Goal: Information Seeking & Learning: Learn about a topic

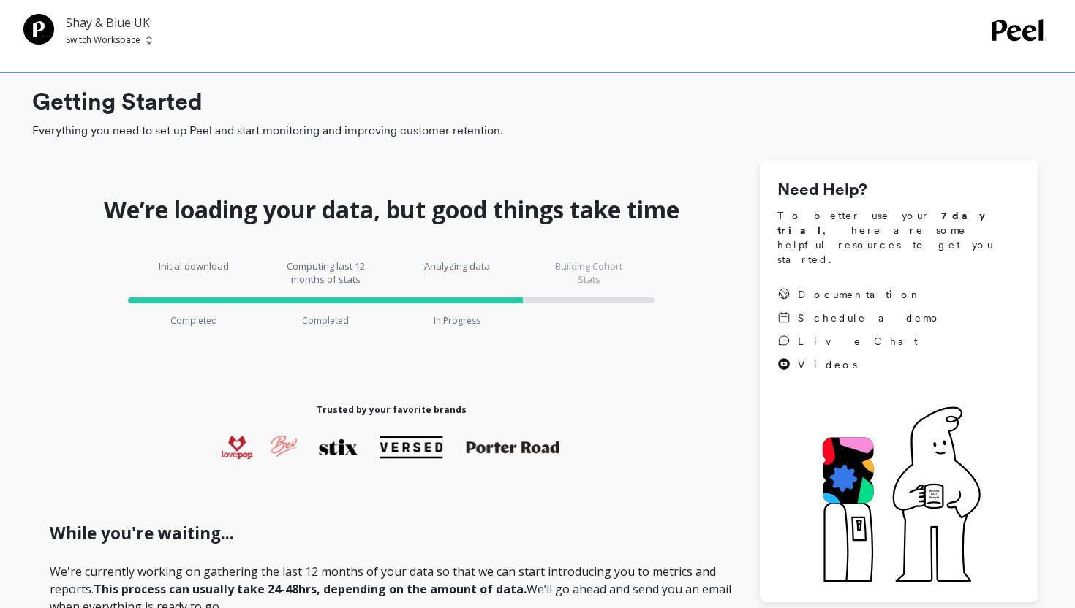
click at [123, 22] on p "Shay & Blue UK" at bounding box center [109, 23] width 86 height 18
click at [129, 34] on p "Switch Workspace" at bounding box center [103, 40] width 75 height 12
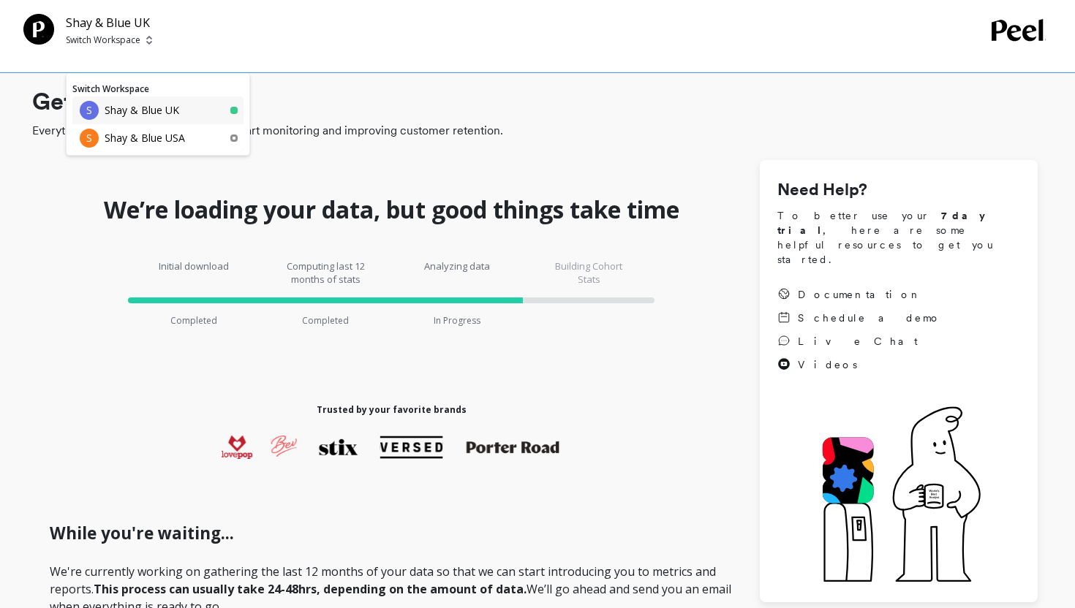
click at [164, 109] on p "Shay & Blue UK" at bounding box center [142, 110] width 75 height 15
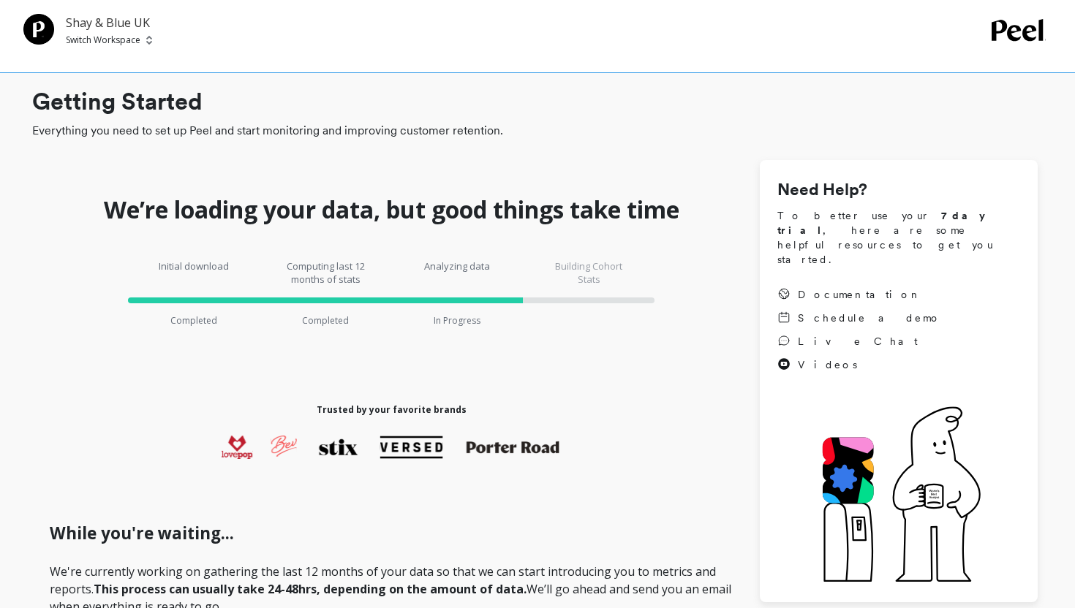
click at [149, 23] on p "Shay & Blue UK" at bounding box center [109, 23] width 86 height 18
click at [148, 39] on img at bounding box center [149, 40] width 6 height 12
click at [181, 136] on p "Shay & Blue USA" at bounding box center [145, 138] width 80 height 15
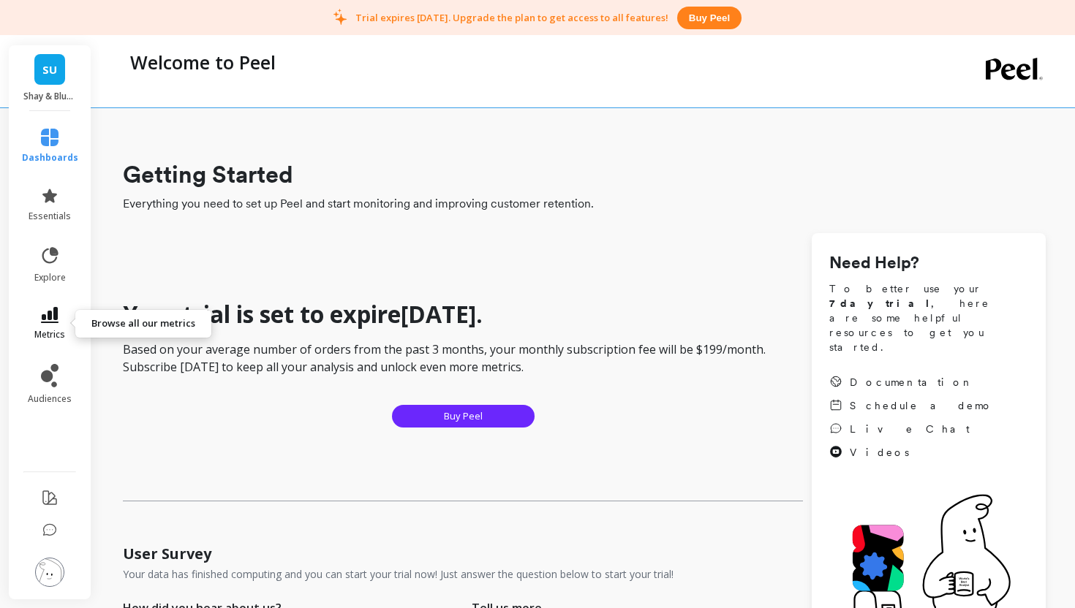
click at [48, 327] on link "metrics" at bounding box center [50, 324] width 56 height 34
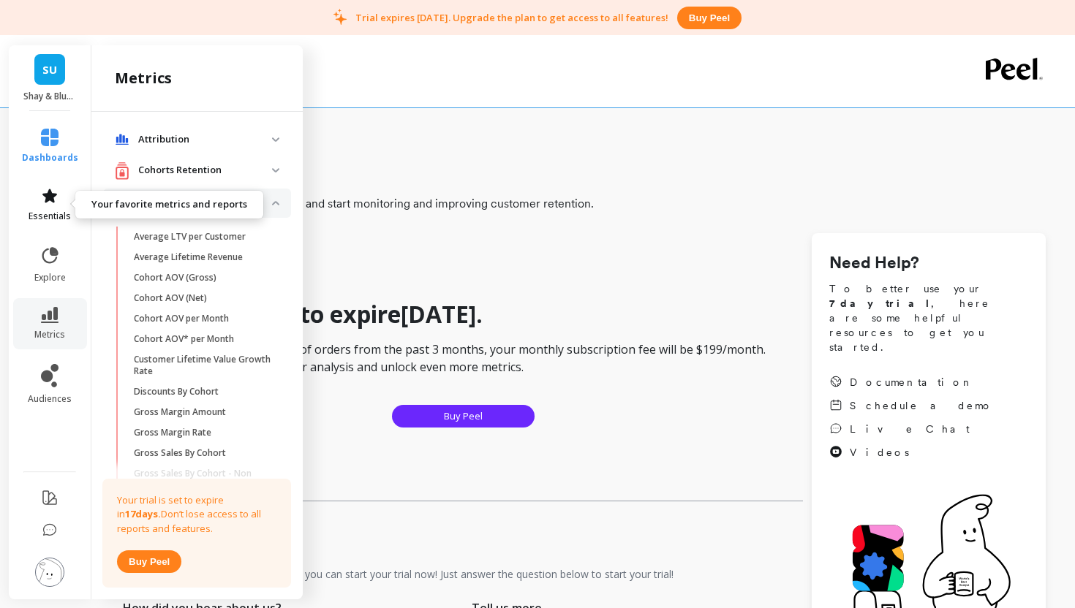
click at [47, 201] on icon at bounding box center [49, 196] width 15 height 14
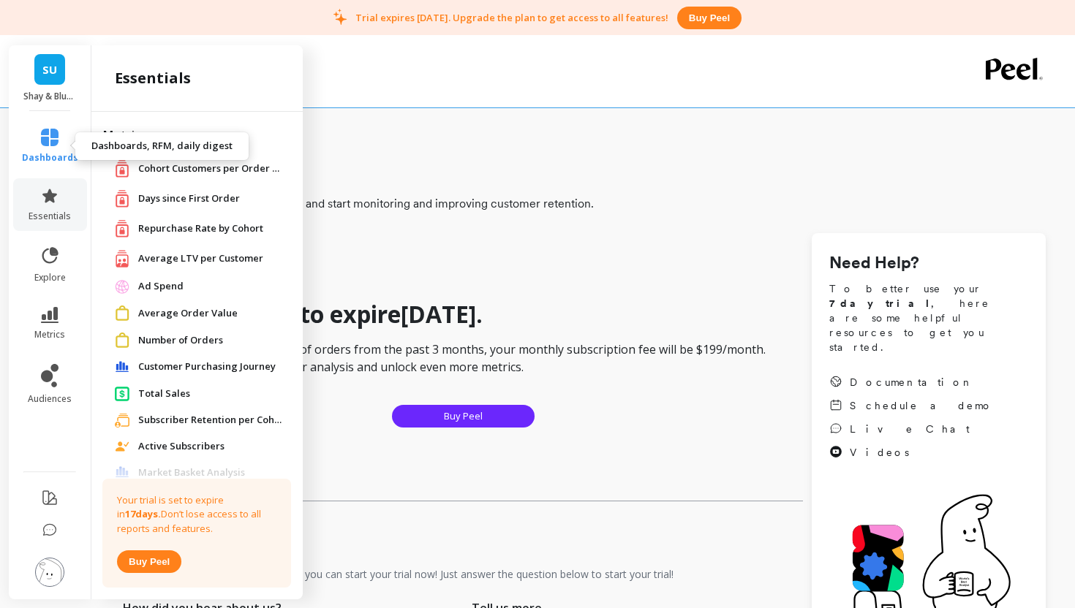
click at [50, 145] on icon at bounding box center [50, 138] width 18 height 18
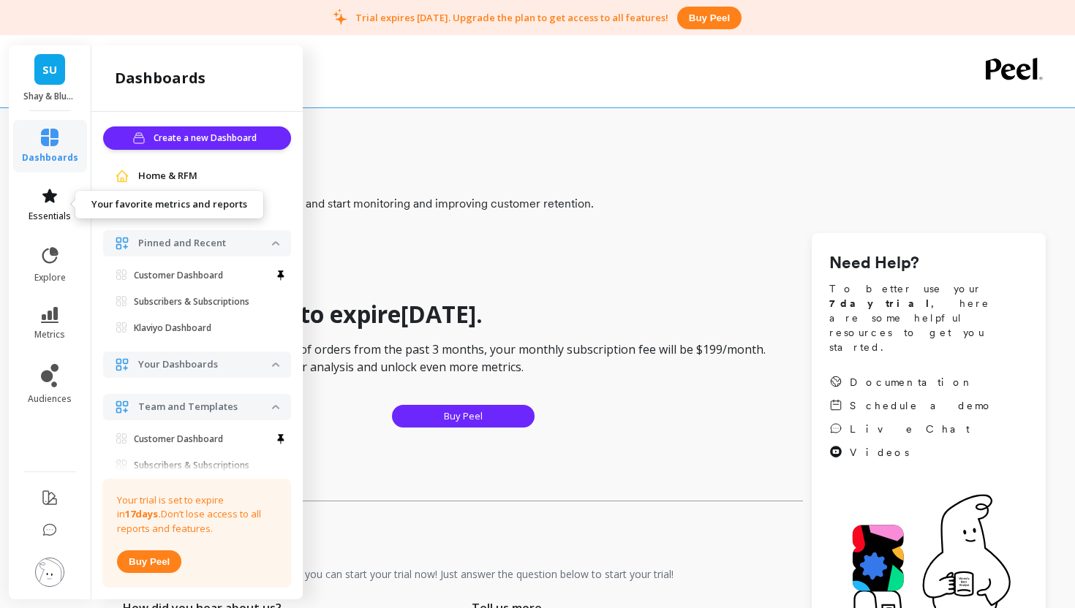
click at [45, 203] on icon at bounding box center [50, 196] width 18 height 18
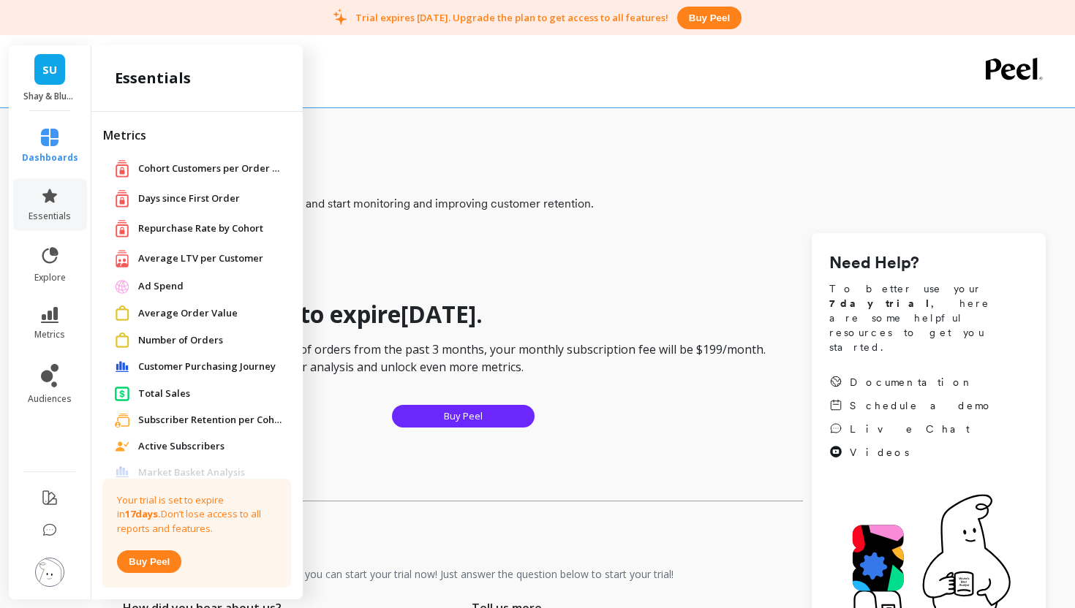
click at [186, 316] on span "Average Order Value" at bounding box center [187, 313] width 99 height 15
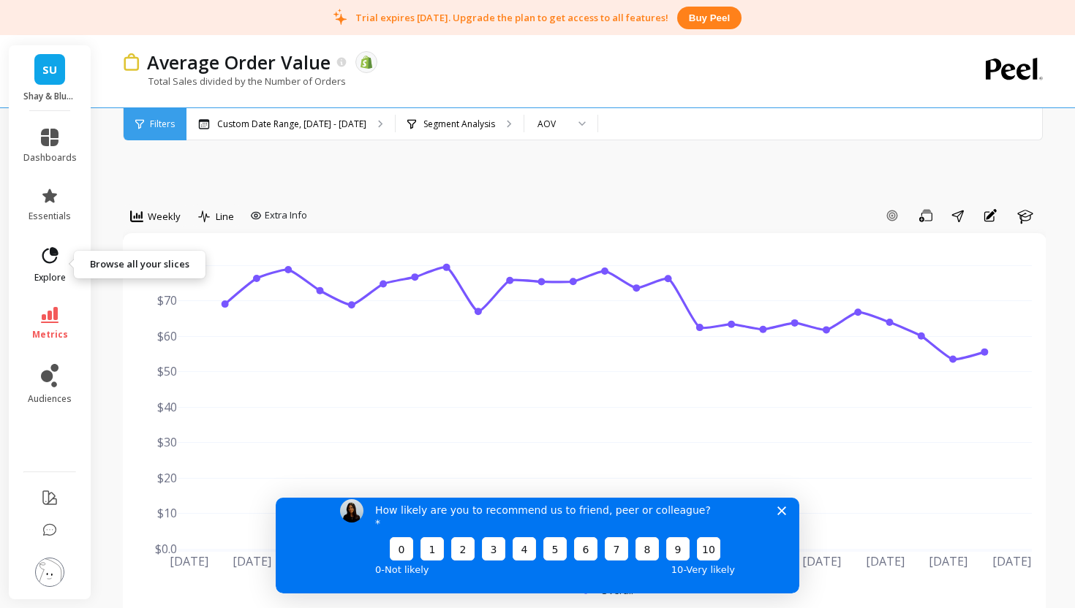
click at [42, 258] on icon at bounding box center [50, 255] width 16 height 16
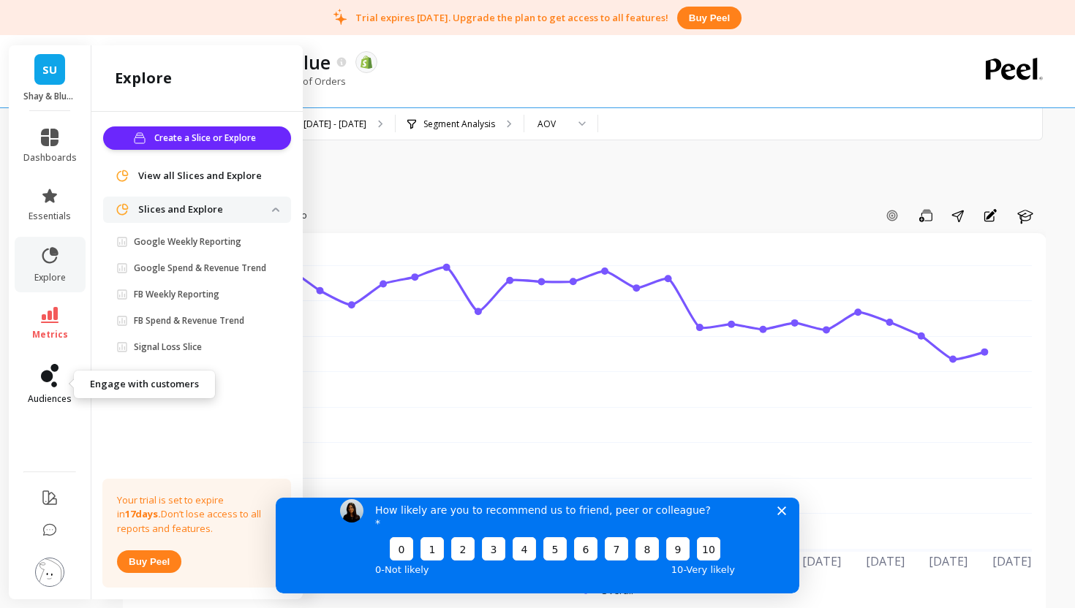
click at [49, 377] on icon at bounding box center [47, 377] width 12 height 12
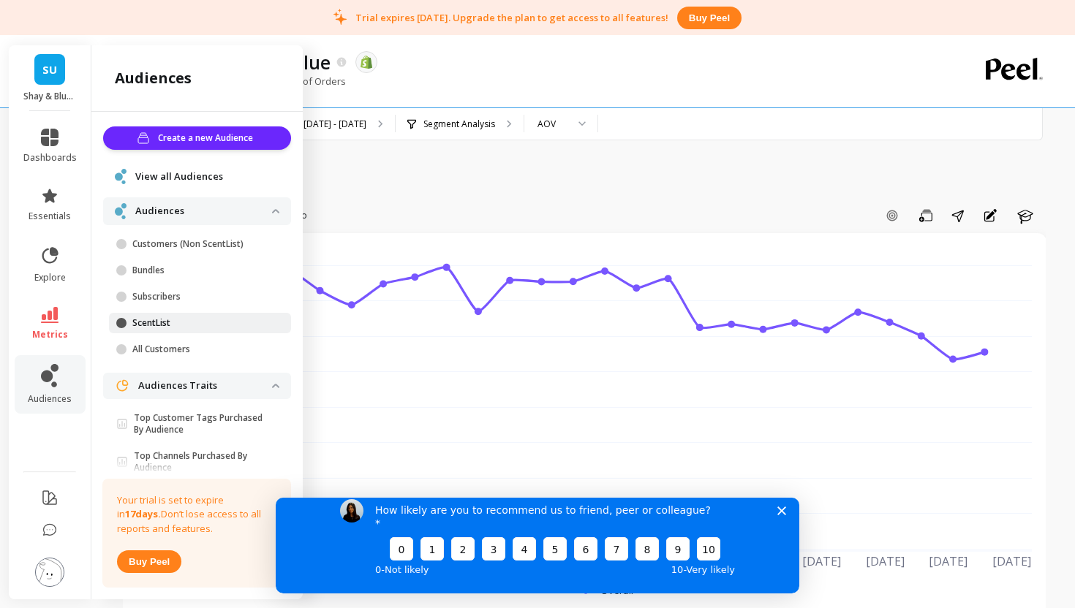
click at [121, 326] on span at bounding box center [121, 323] width 10 height 10
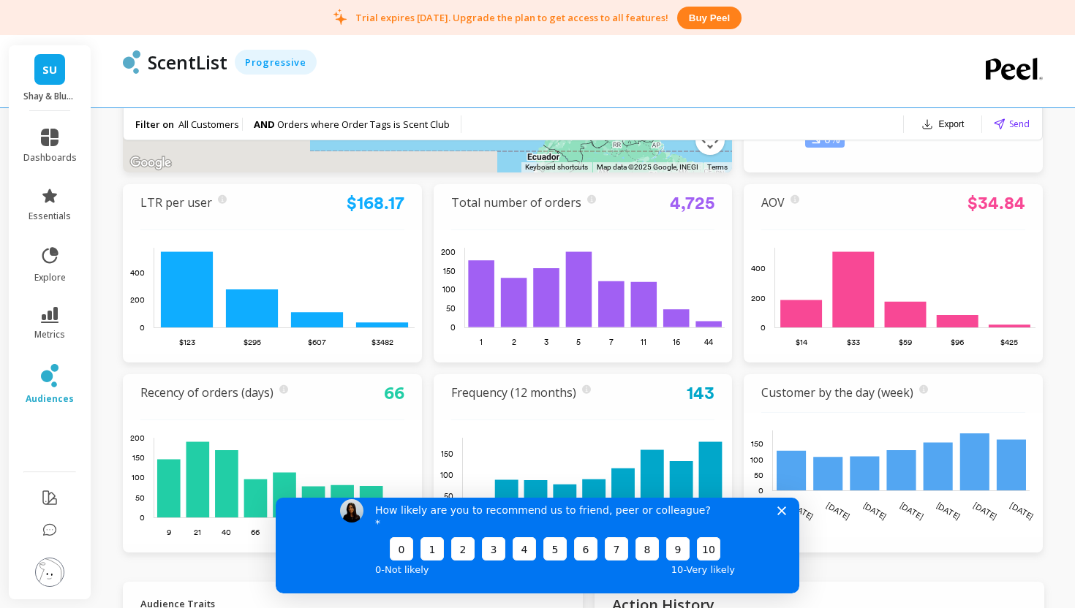
scroll to position [386, 0]
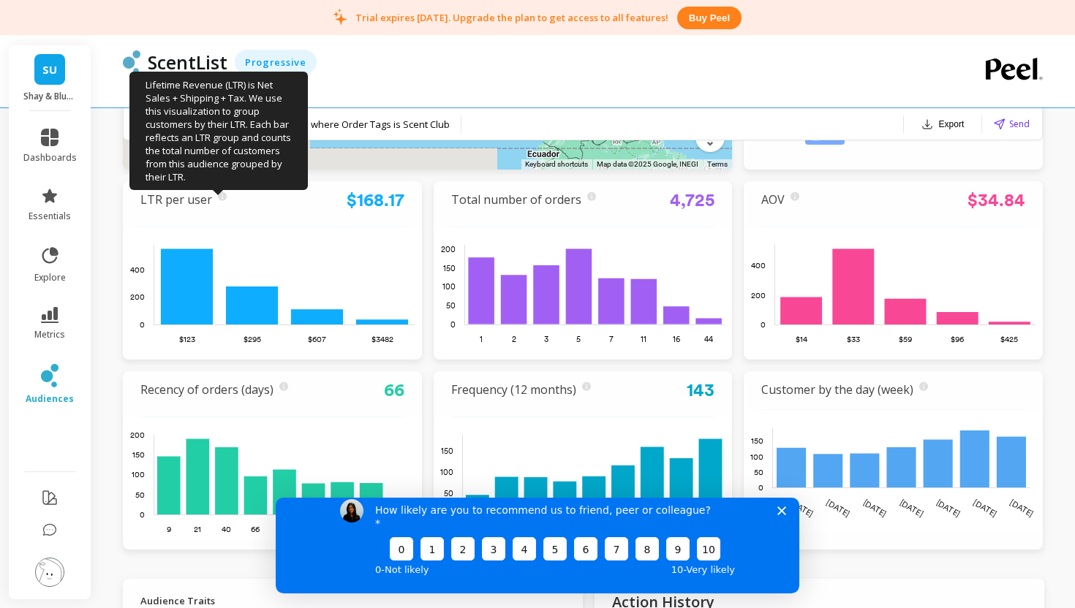
click at [219, 196] on icon at bounding box center [222, 197] width 9 height 10
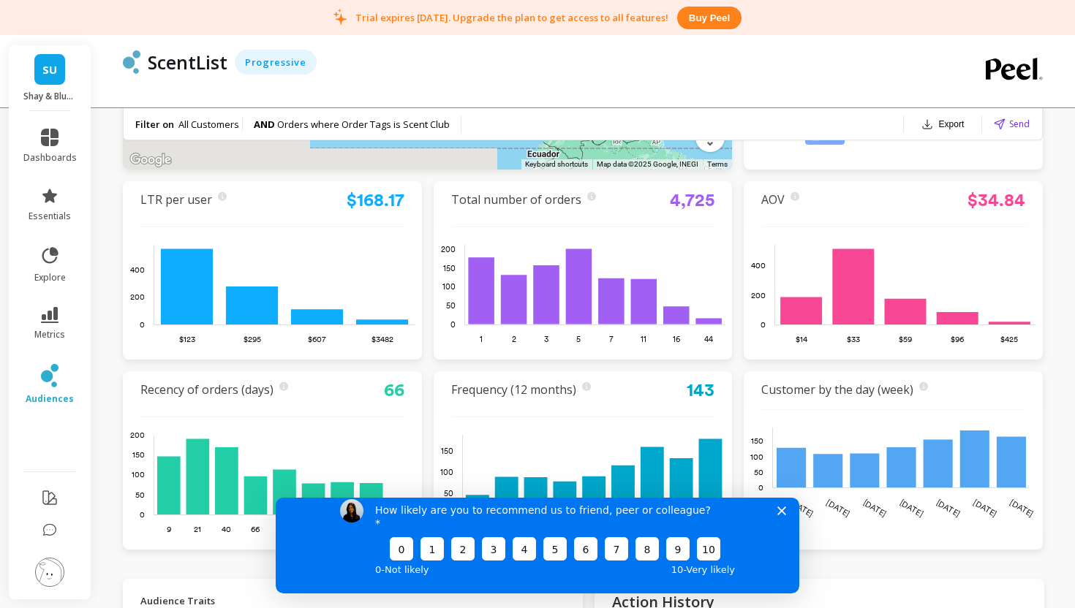
click at [784, 515] on polygon "Close survey" at bounding box center [781, 510] width 9 height 9
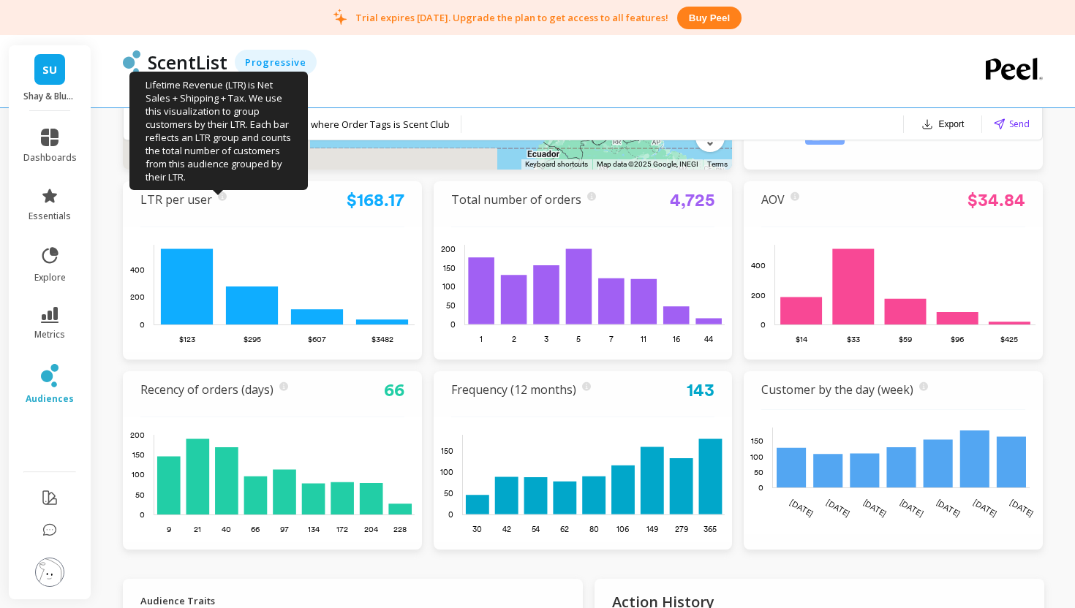
click at [218, 196] on icon at bounding box center [222, 196] width 9 height 9
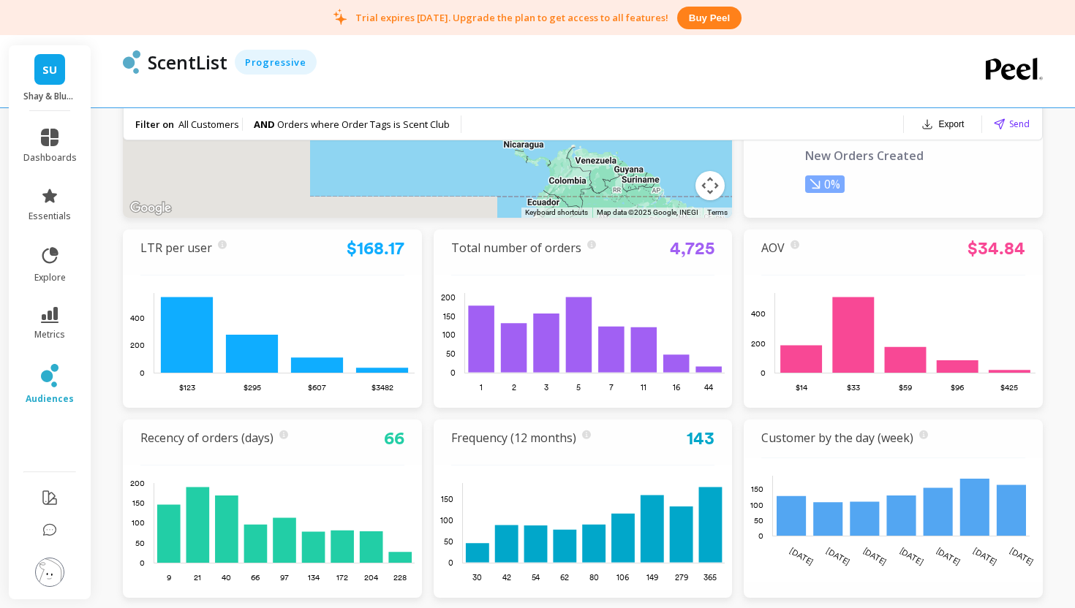
scroll to position [336, 0]
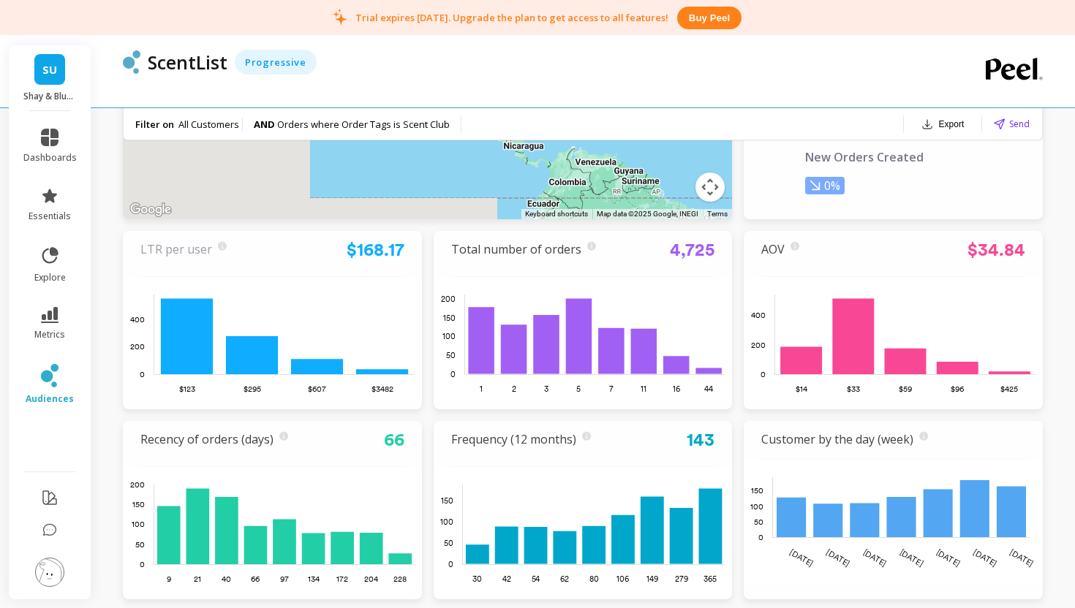
click at [177, 250] on link "LTR per user" at bounding box center [176, 249] width 72 height 16
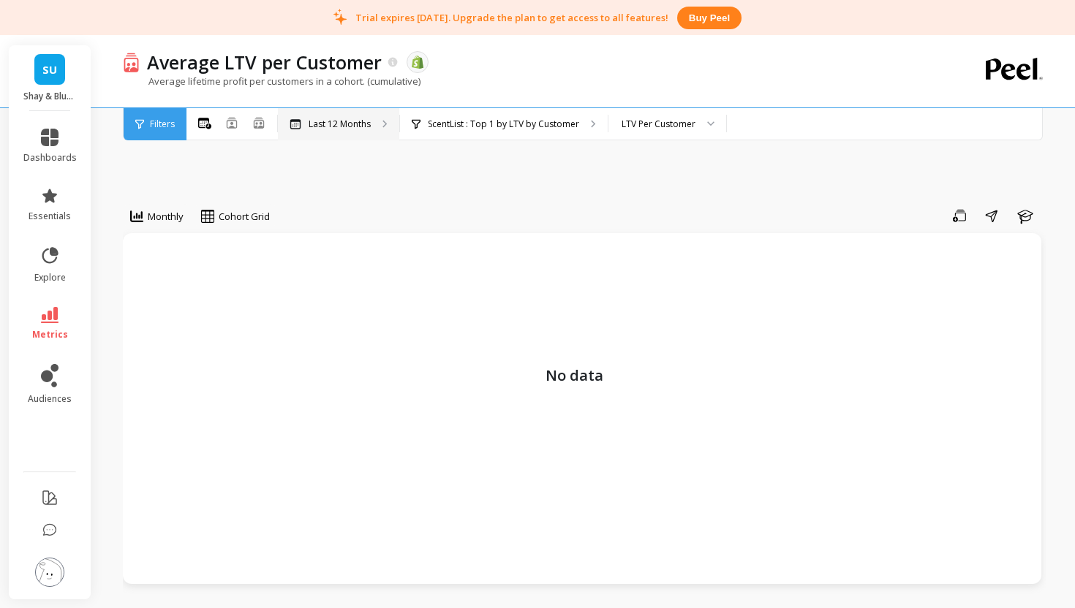
click at [356, 123] on p "Last 12 Months" at bounding box center [340, 124] width 62 height 12
click at [475, 131] on div "ScentList : Top 1 by LTV by Customer ScentList : Audience: ScentList" at bounding box center [504, 124] width 208 height 32
click at [630, 127] on div "LTV Per Customer" at bounding box center [659, 124] width 74 height 14
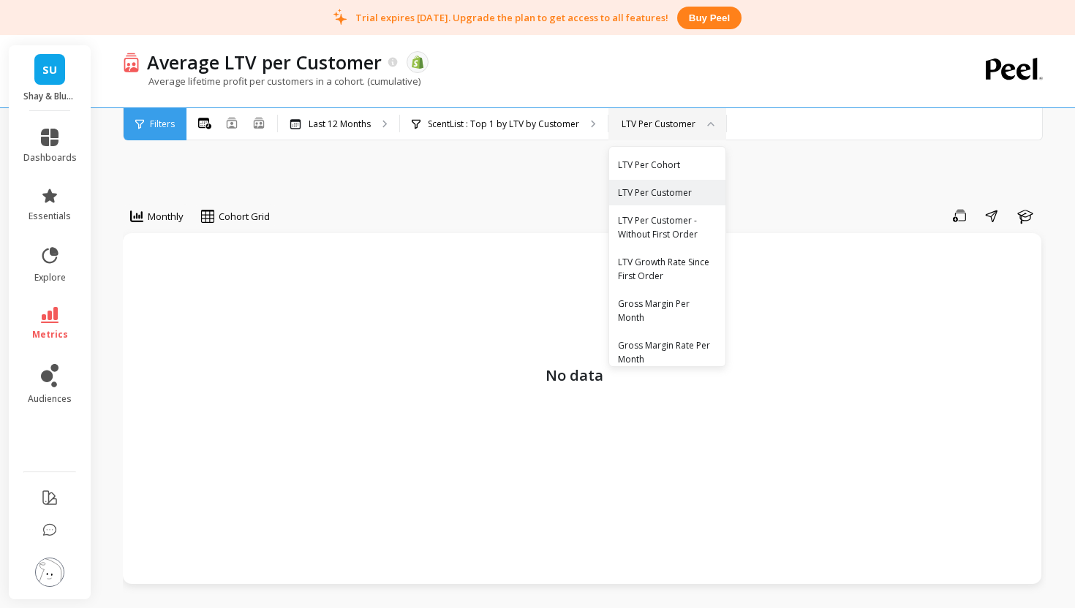
click at [630, 126] on div "LTV Per Customer" at bounding box center [659, 124] width 74 height 14
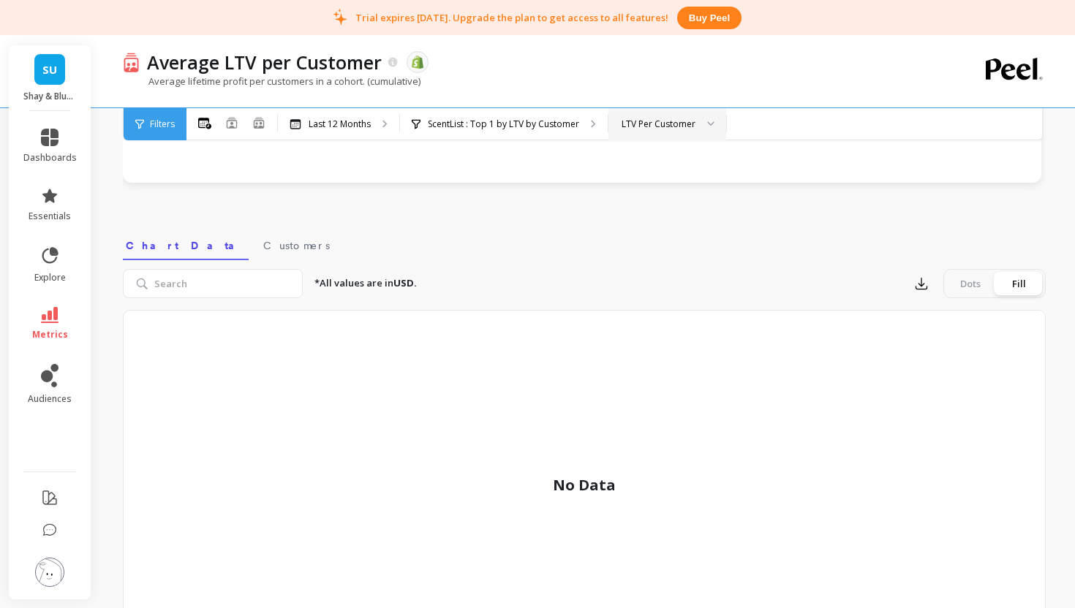
scroll to position [377, 0]
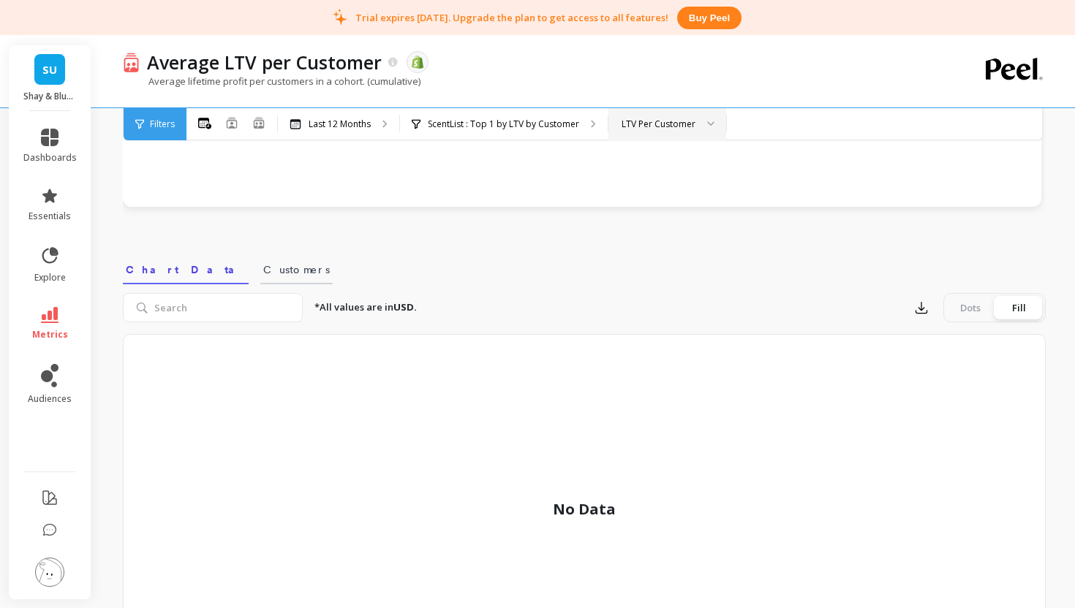
click at [263, 265] on span "Customers" at bounding box center [296, 270] width 67 height 15
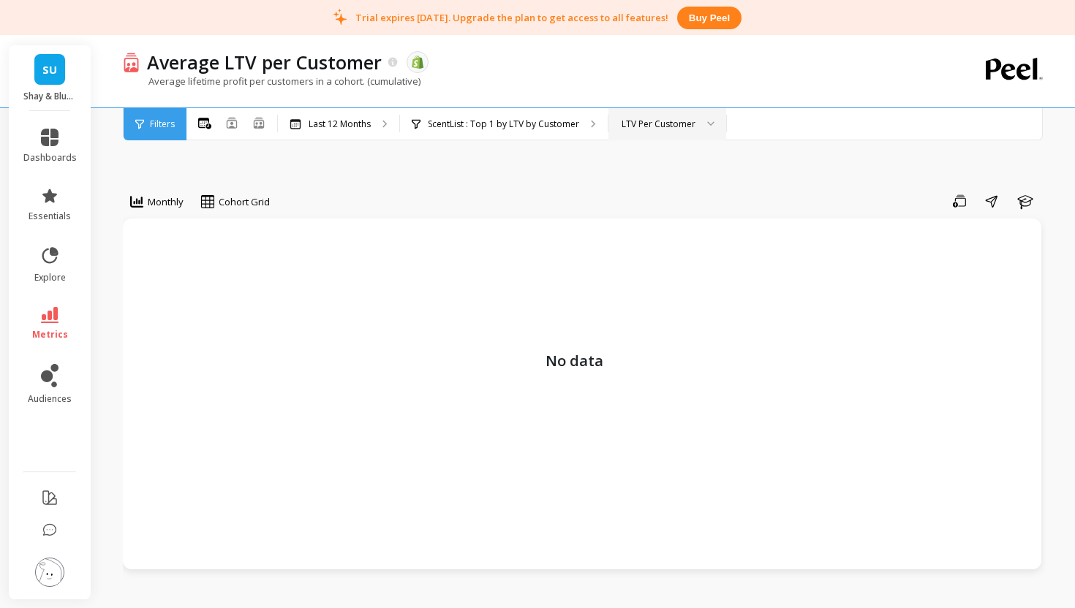
scroll to position [0, 0]
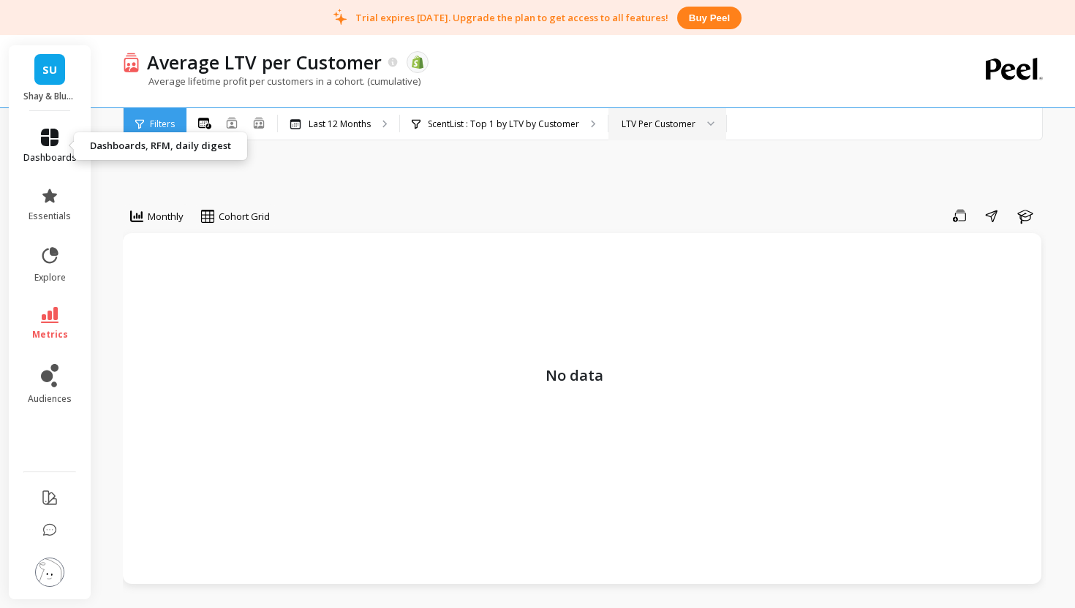
click at [52, 143] on icon at bounding box center [50, 138] width 18 height 18
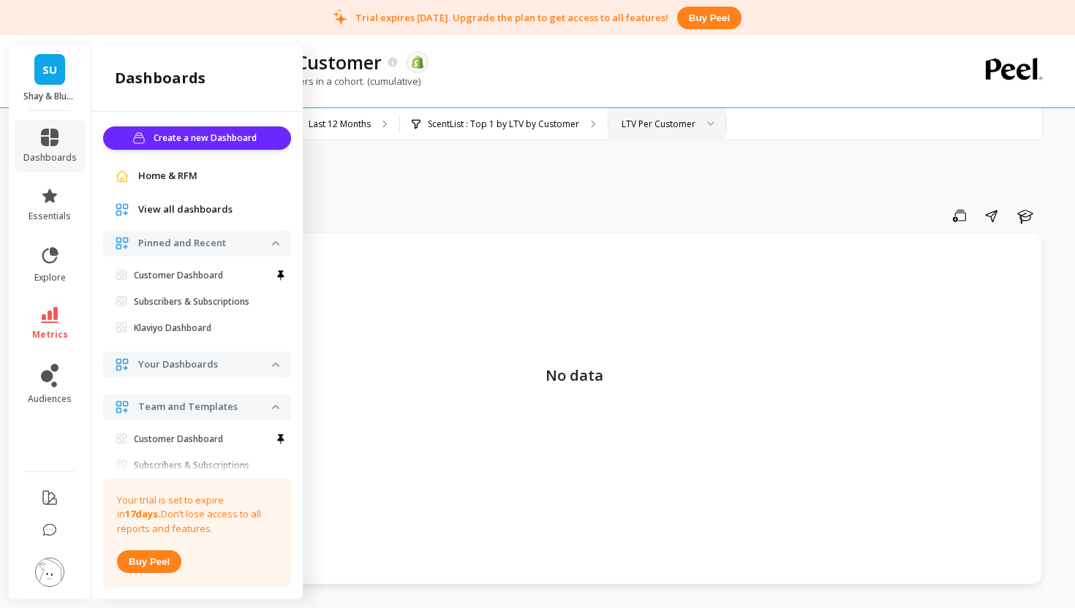
click at [475, 373] on div "No data" at bounding box center [582, 408] width 919 height 351
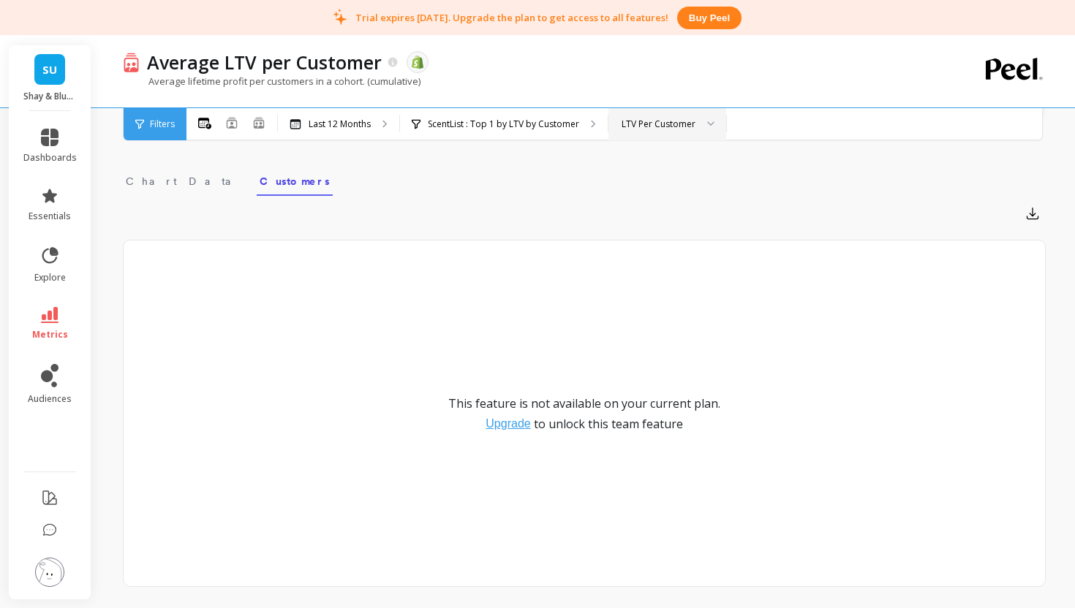
scroll to position [502, 0]
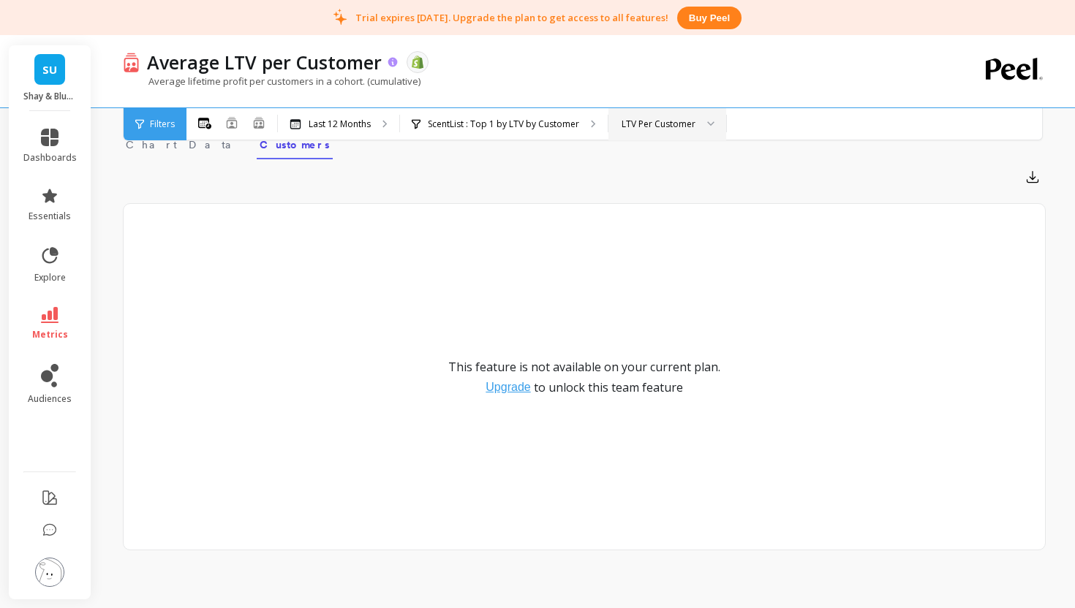
click at [394, 63] on icon at bounding box center [393, 62] width 10 height 10
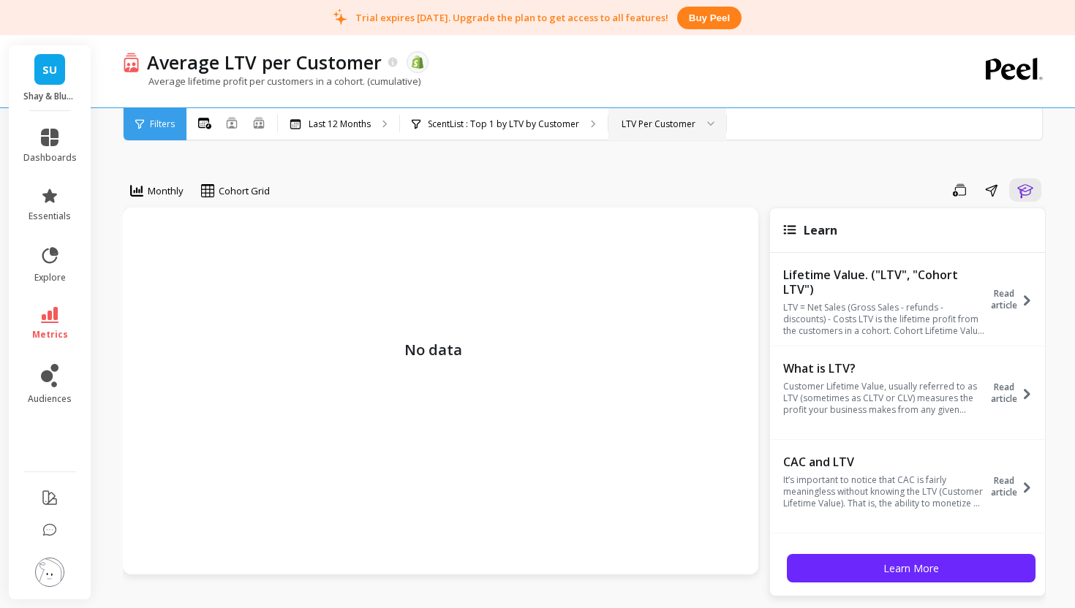
scroll to position [0, 0]
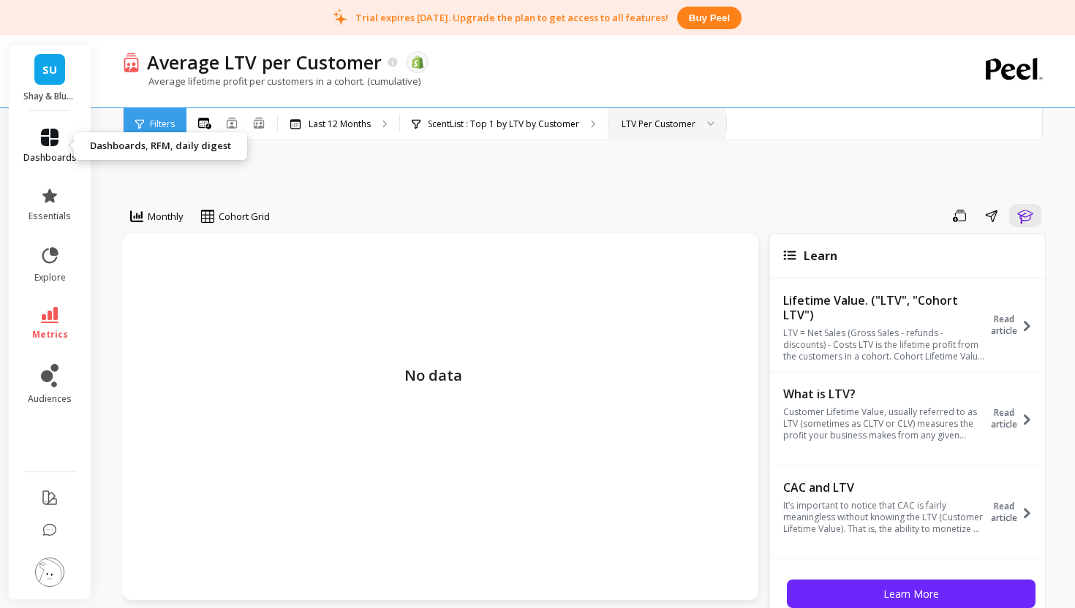
click at [48, 143] on icon at bounding box center [50, 138] width 18 height 18
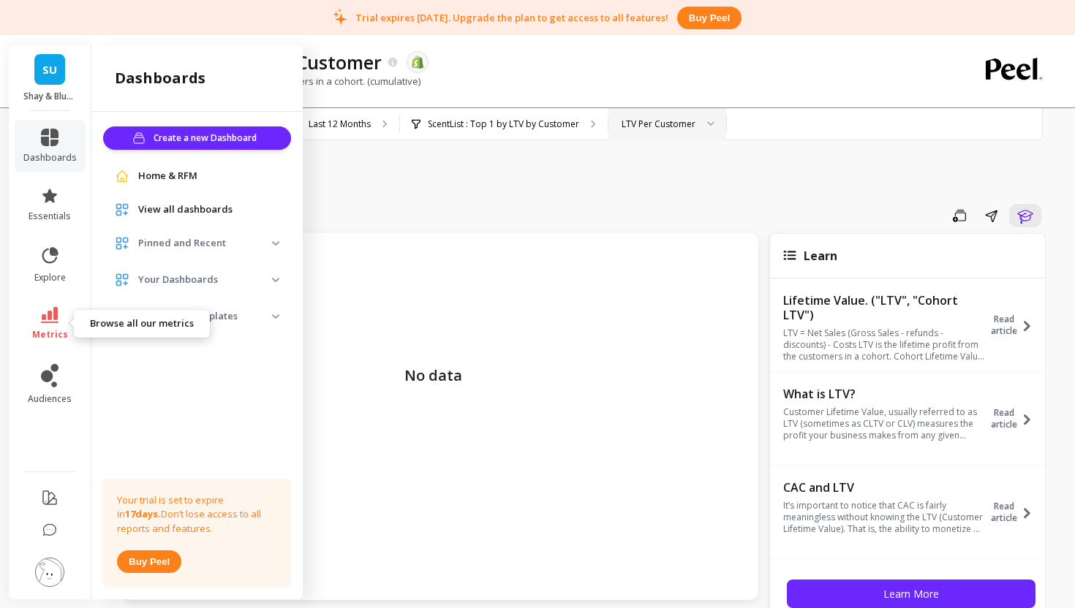
click at [45, 322] on icon at bounding box center [50, 315] width 18 height 16
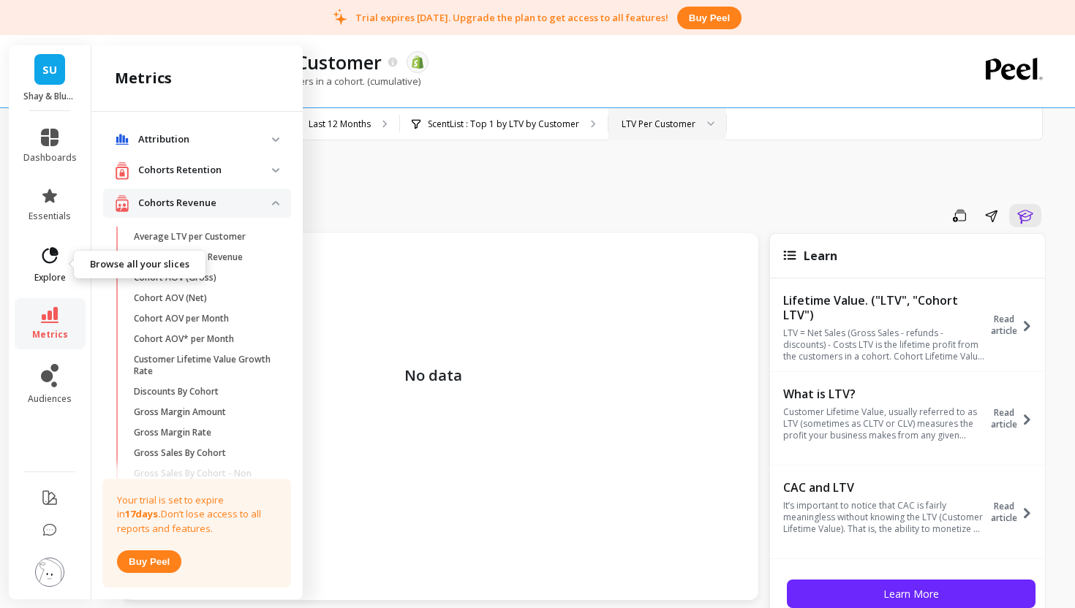
click at [43, 257] on icon at bounding box center [50, 255] width 16 height 16
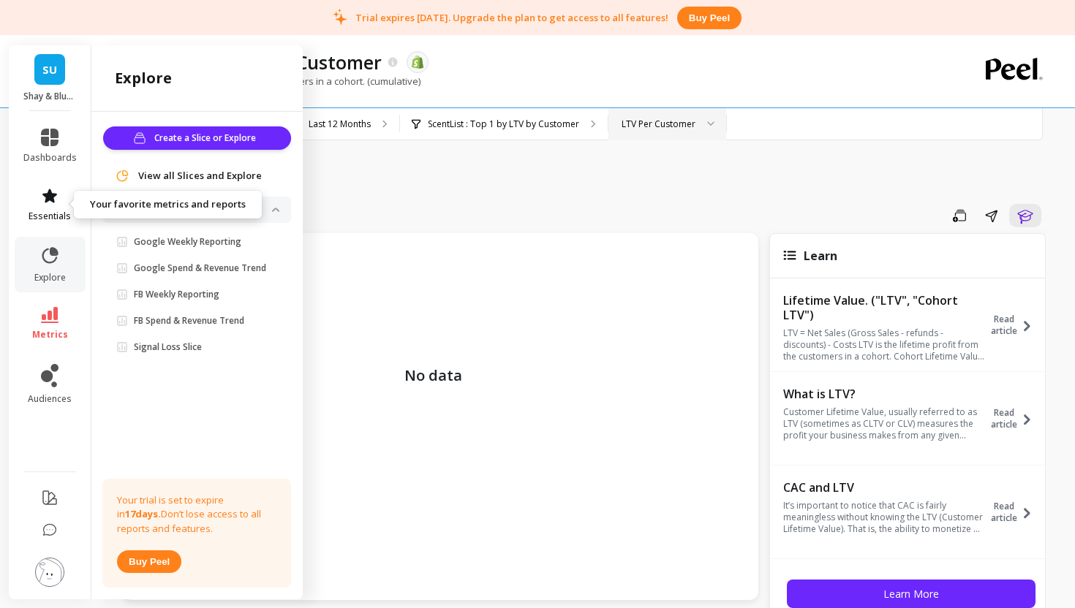
click at [48, 213] on span "essentials" at bounding box center [50, 217] width 42 height 12
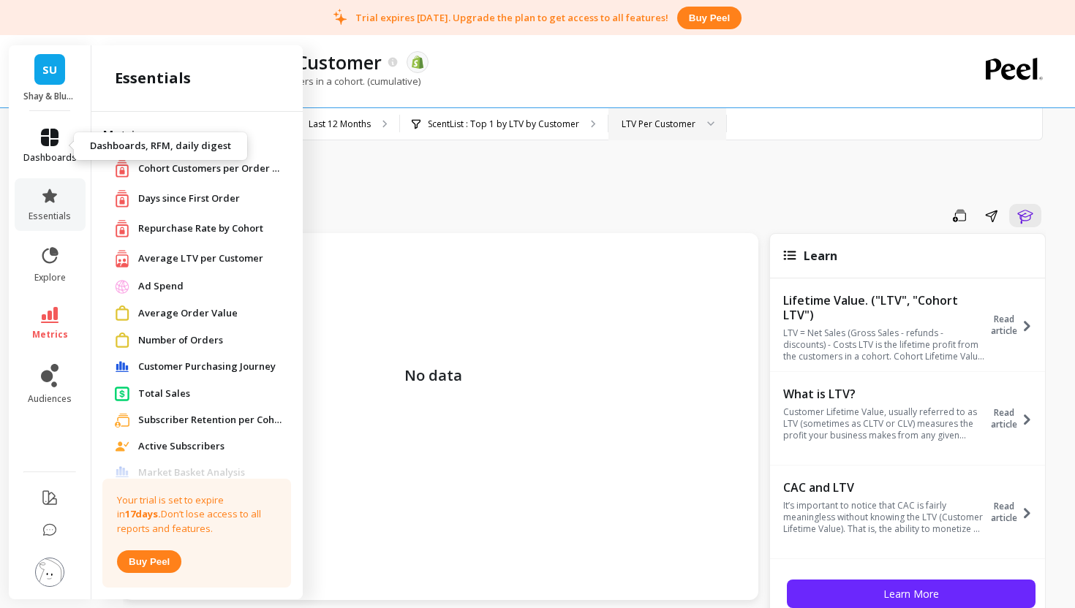
click at [50, 139] on icon at bounding box center [50, 138] width 18 height 18
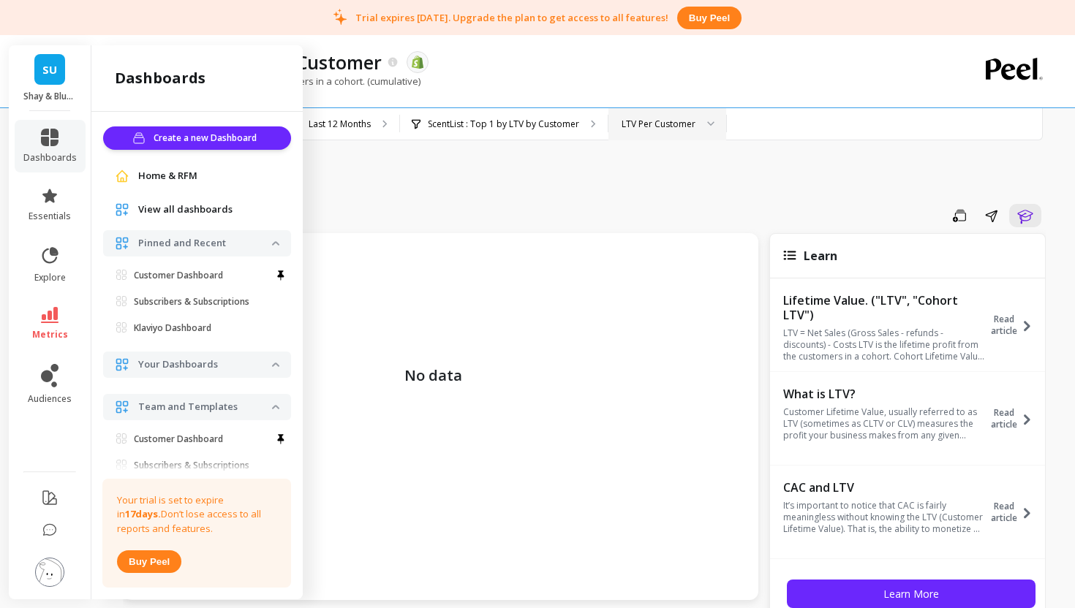
click at [48, 69] on span "SU" at bounding box center [49, 69] width 15 height 17
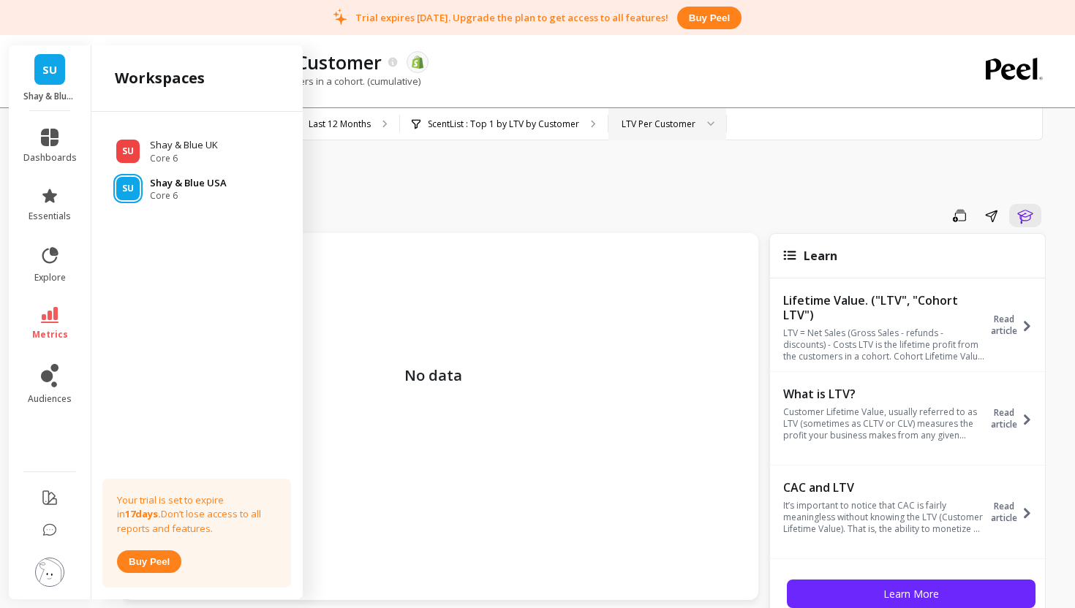
click at [152, 191] on span "Core 6" at bounding box center [188, 196] width 77 height 12
click at [437, 325] on p "No data" at bounding box center [433, 401] width 58 height 307
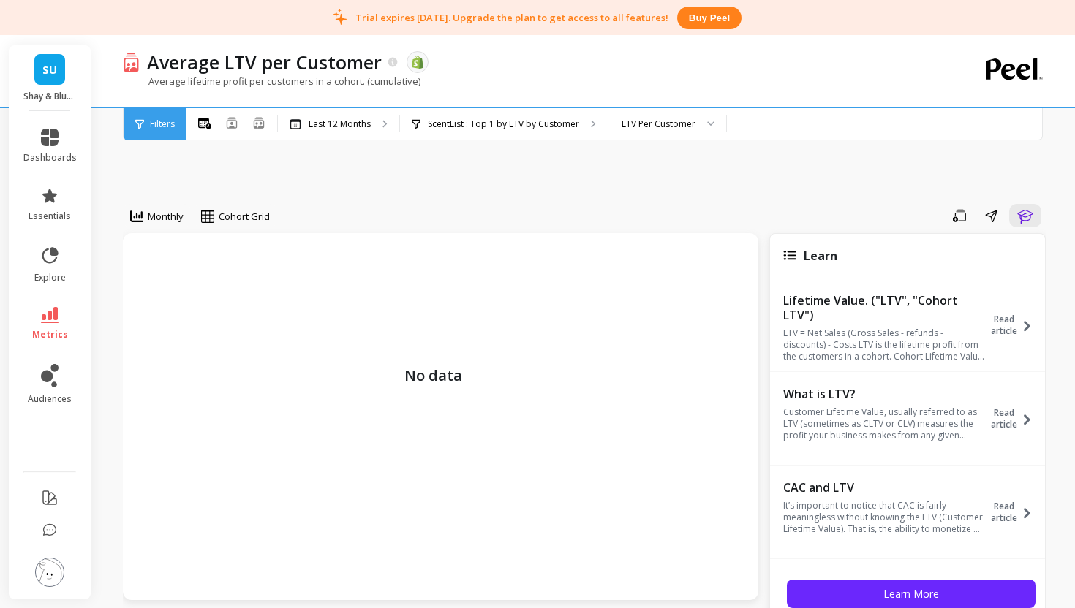
click at [47, 72] on span "SU" at bounding box center [49, 69] width 15 height 17
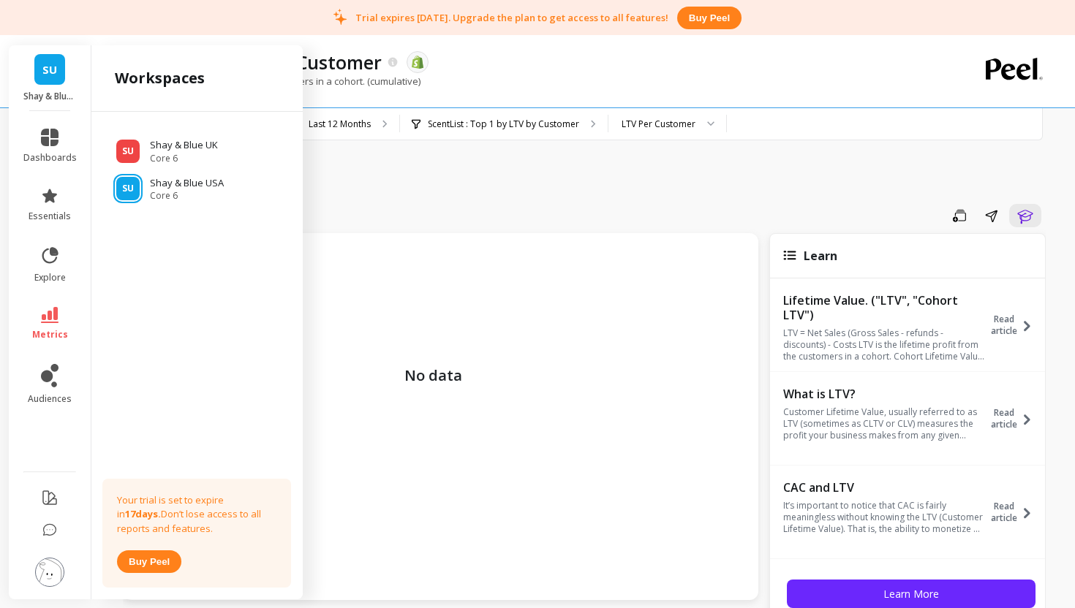
click at [45, 73] on span "SU" at bounding box center [49, 69] width 15 height 17
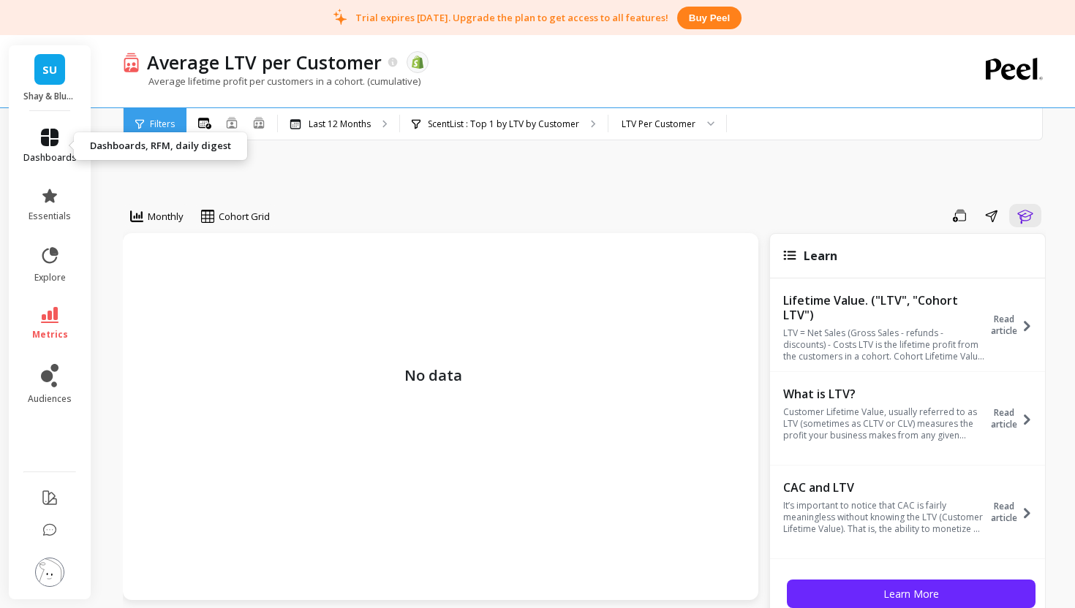
click at [57, 144] on icon at bounding box center [50, 138] width 18 height 18
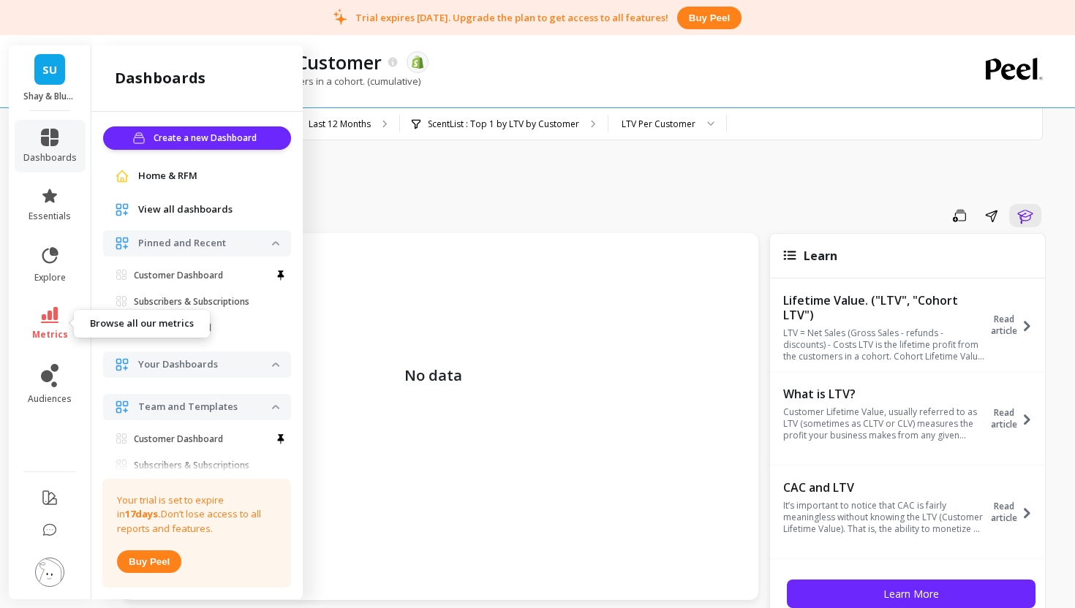
click at [49, 317] on icon at bounding box center [50, 315] width 18 height 16
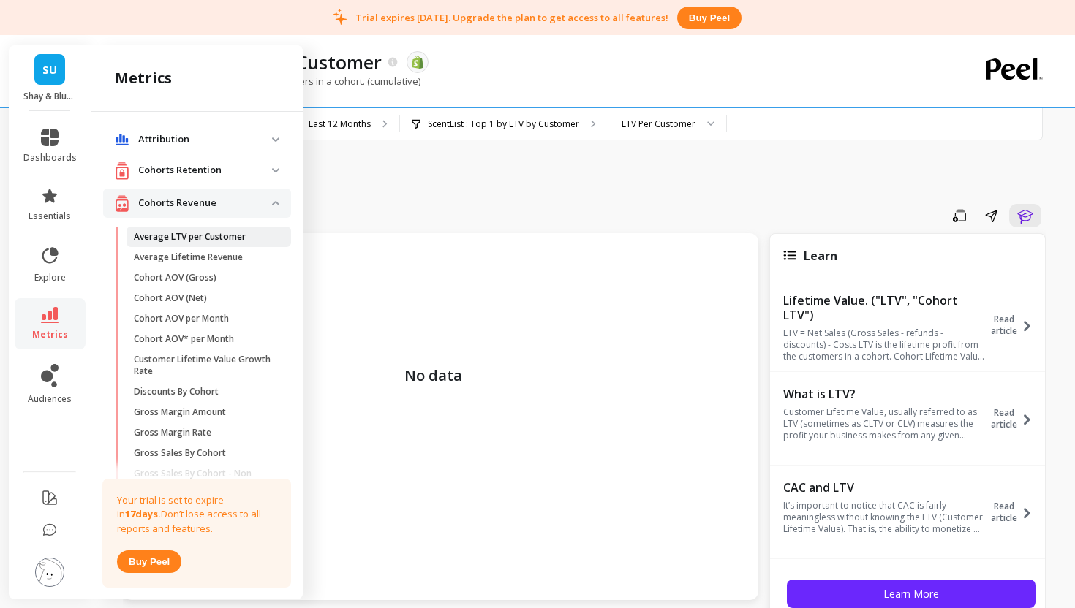
click at [232, 238] on p "Average LTV per Customer" at bounding box center [190, 237] width 112 height 12
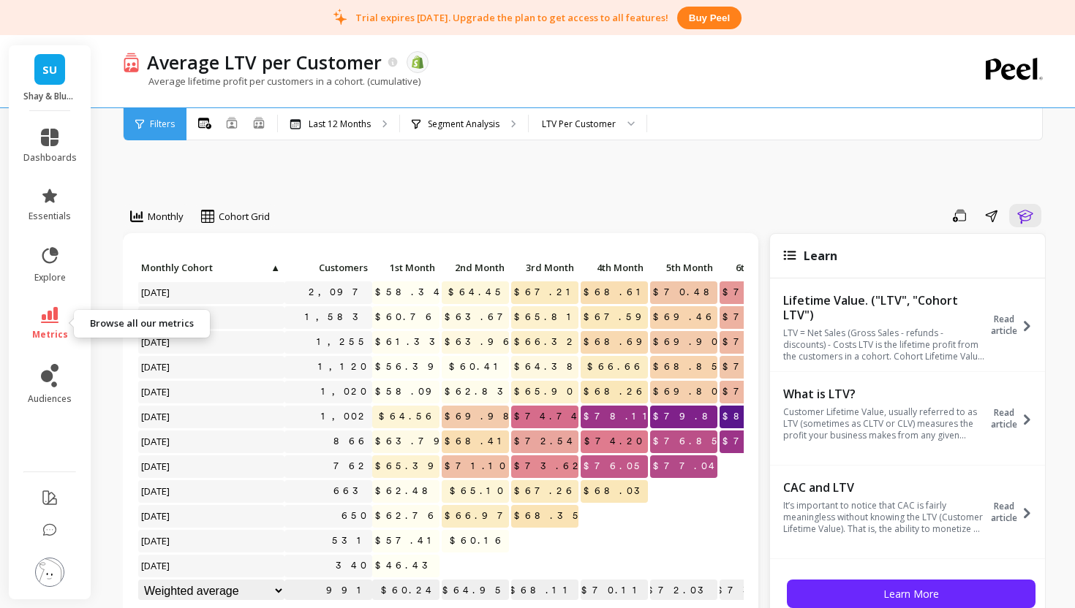
click at [56, 313] on icon at bounding box center [50, 315] width 18 height 16
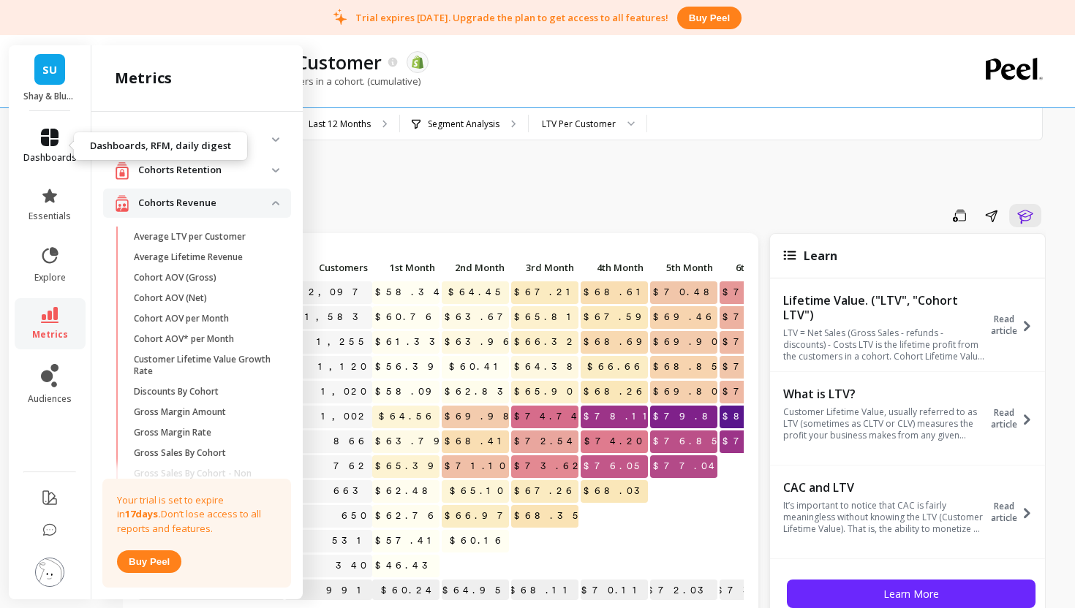
click at [49, 147] on link "dashboards" at bounding box center [49, 146] width 53 height 35
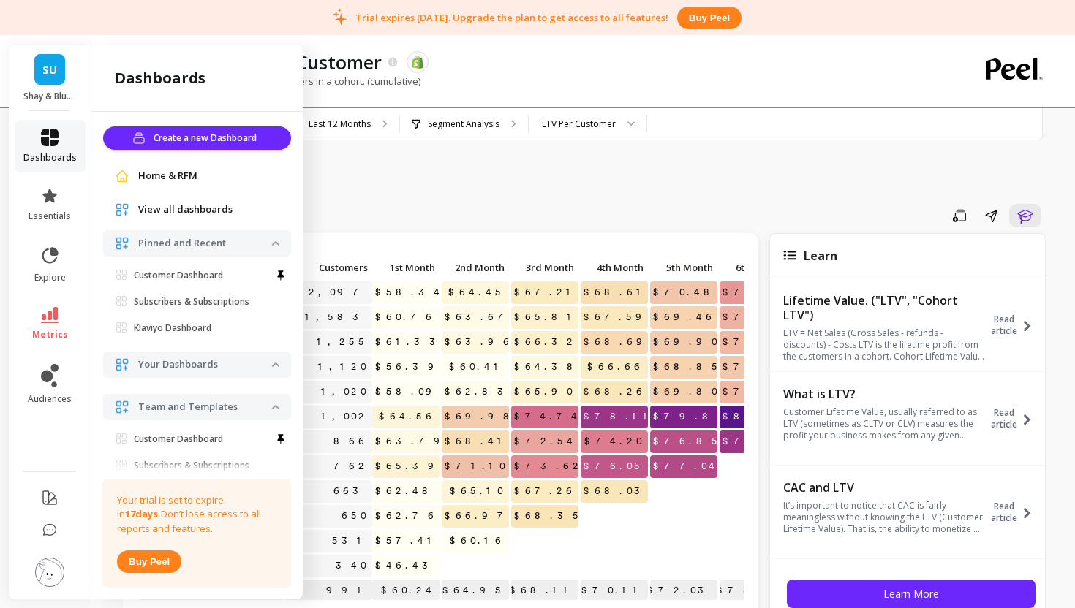
click at [50, 140] on icon at bounding box center [50, 138] width 18 height 18
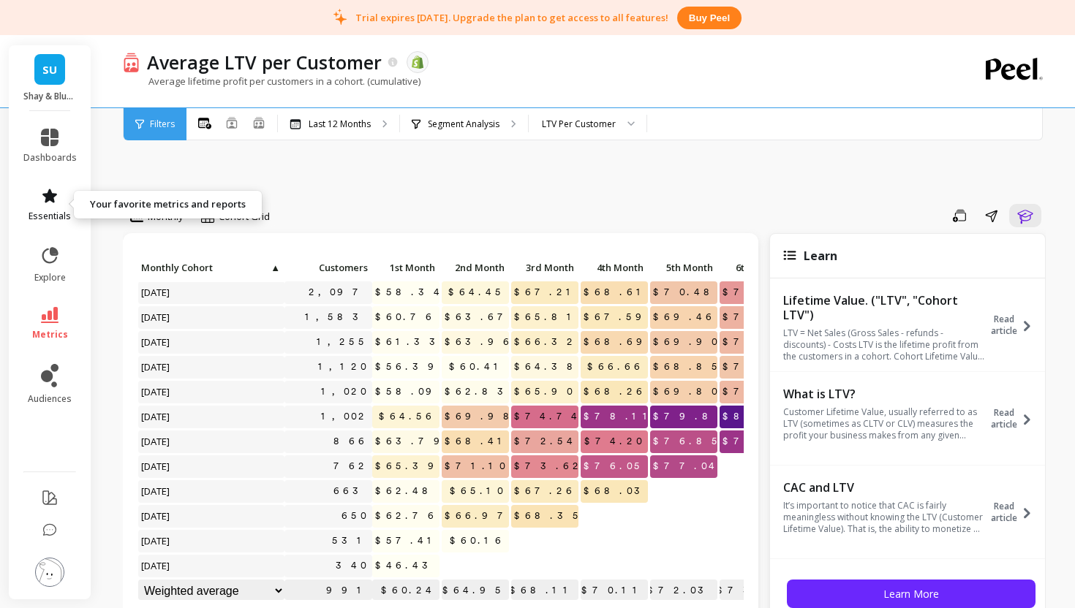
click at [42, 201] on icon at bounding box center [50, 196] width 18 height 18
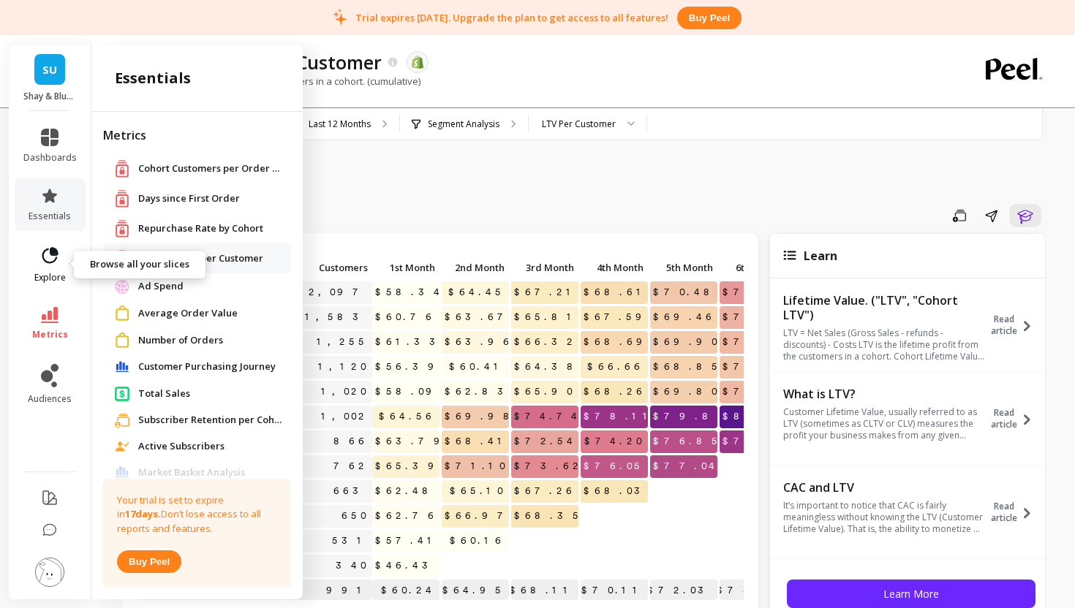
click at [45, 266] on link "explore" at bounding box center [49, 265] width 53 height 38
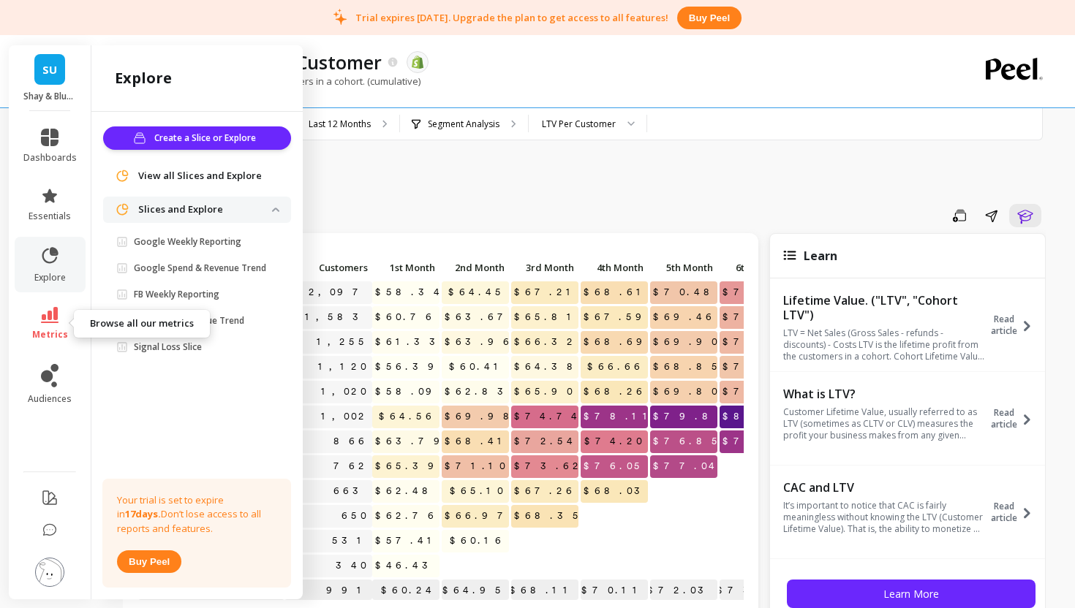
click at [48, 321] on icon at bounding box center [50, 315] width 18 height 16
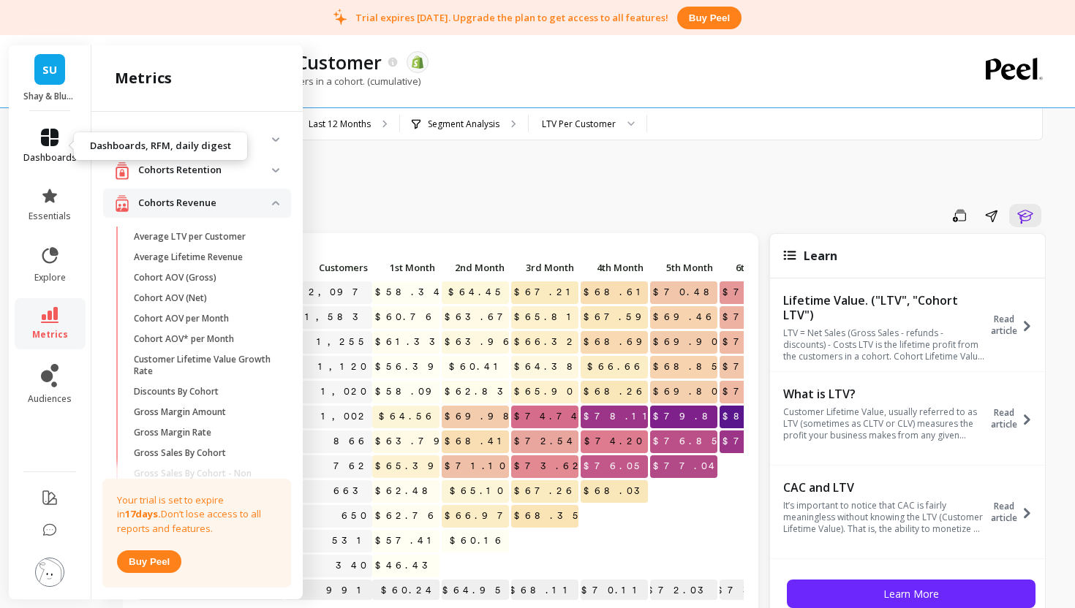
click at [60, 137] on link "dashboards" at bounding box center [49, 146] width 53 height 35
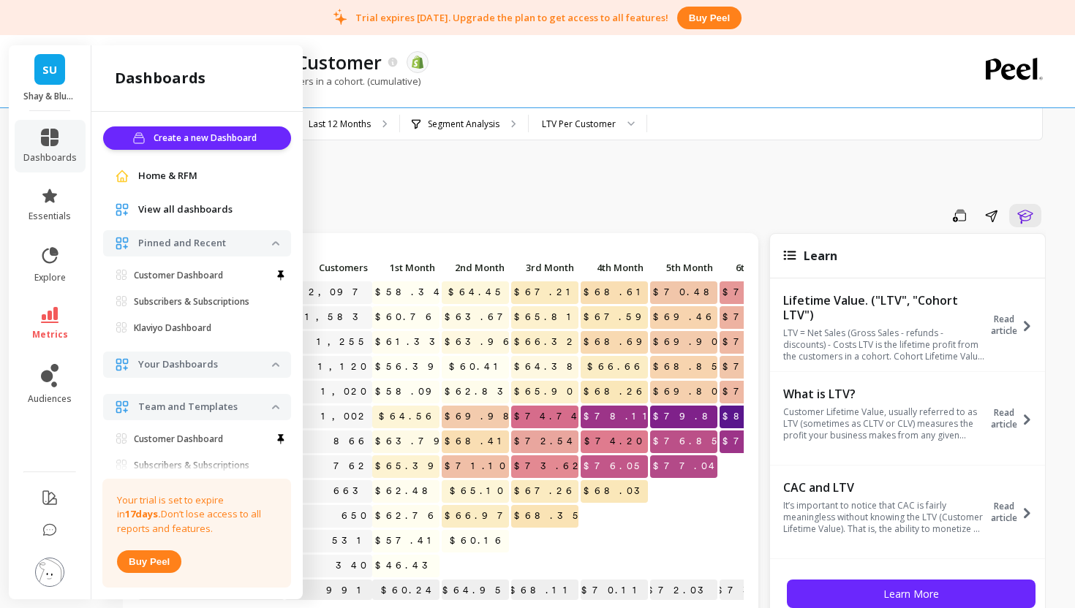
click at [158, 186] on div "Home & RFM" at bounding box center [197, 176] width 188 height 26
click at [159, 176] on span "Home & RFM" at bounding box center [167, 176] width 59 height 15
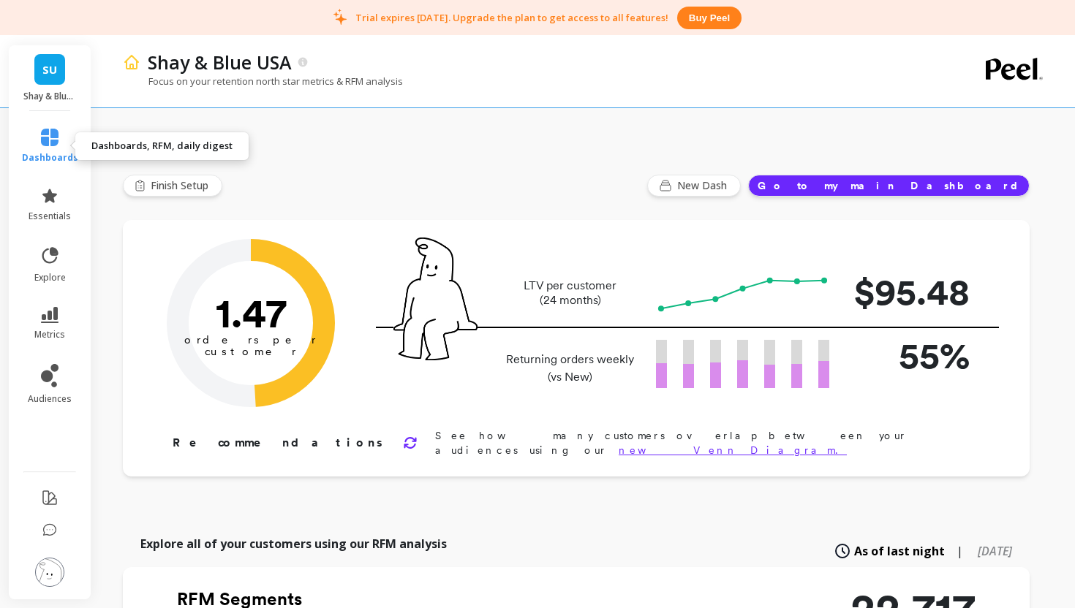
click at [50, 141] on icon at bounding box center [50, 138] width 18 height 18
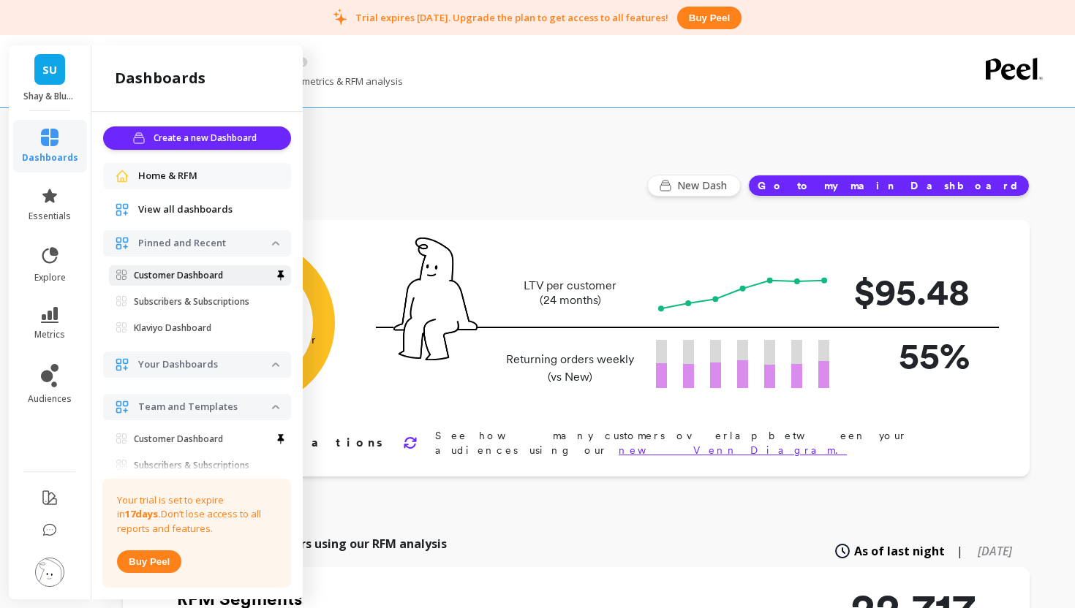
click at [171, 277] on p "Customer Dashboard" at bounding box center [178, 276] width 89 height 12
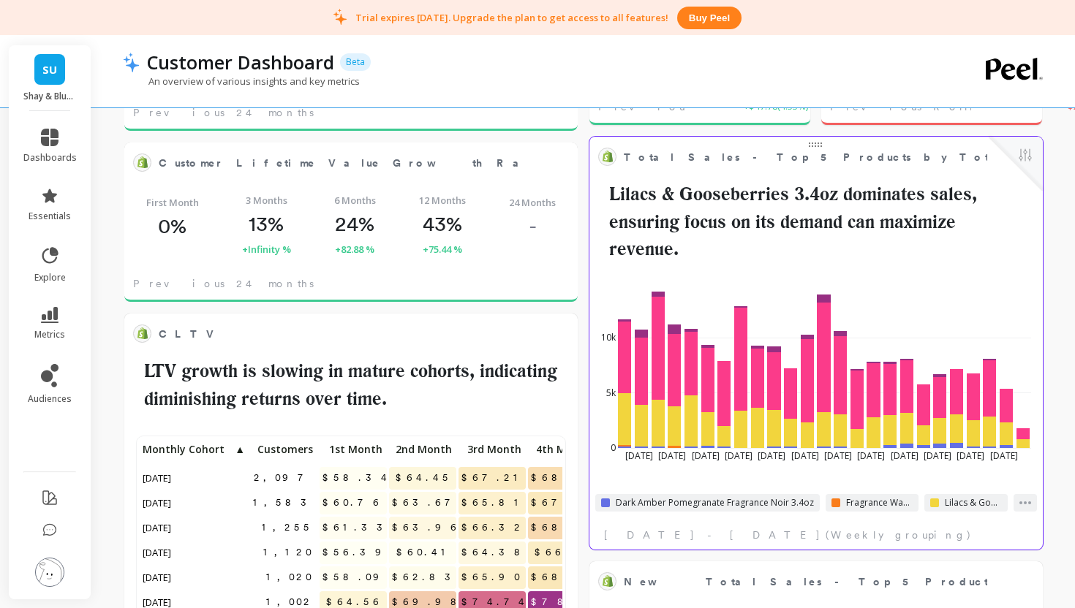
scroll to position [426, 0]
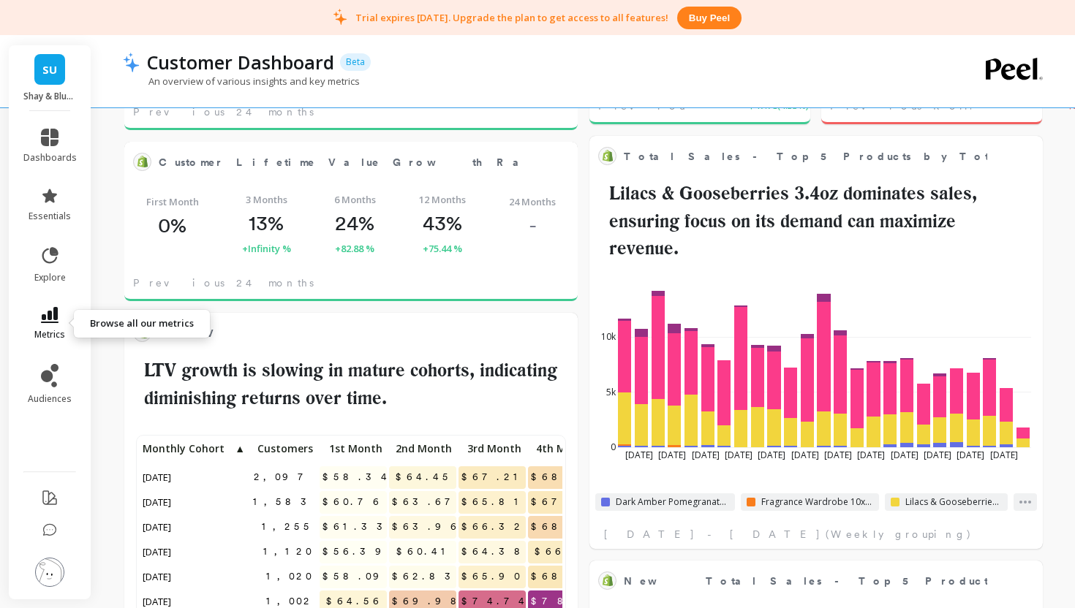
click at [42, 320] on icon at bounding box center [50, 315] width 18 height 16
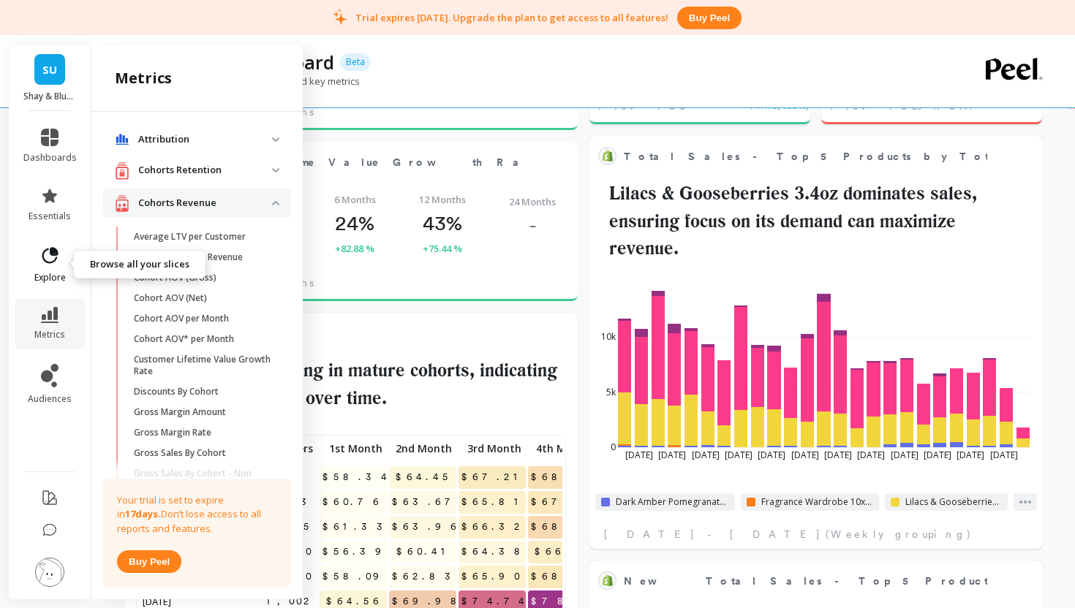
click at [48, 261] on icon at bounding box center [49, 256] width 20 height 20
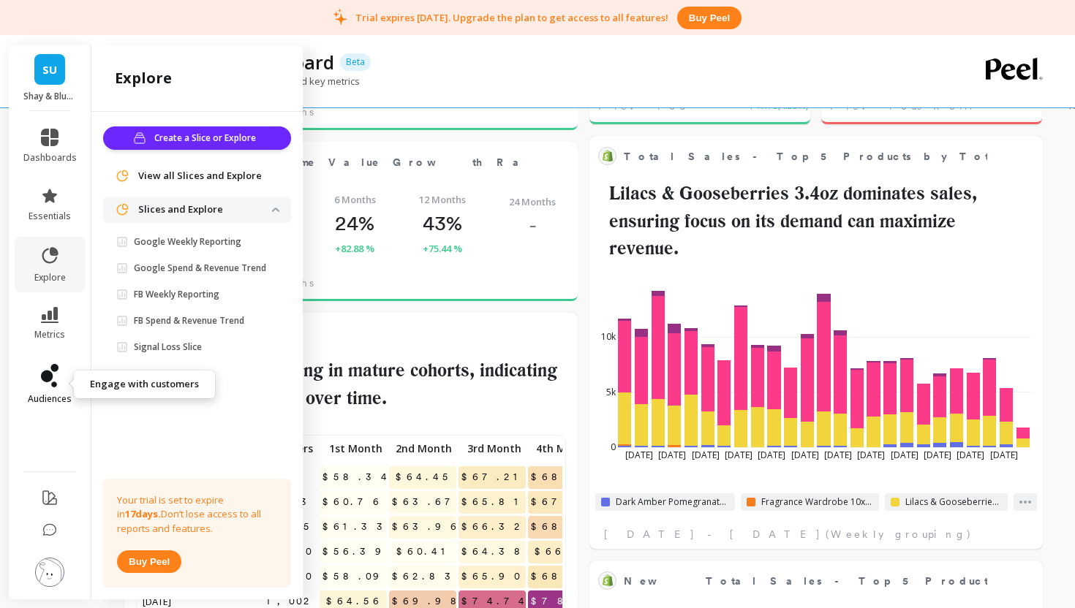
click at [45, 376] on icon at bounding box center [47, 377] width 12 height 12
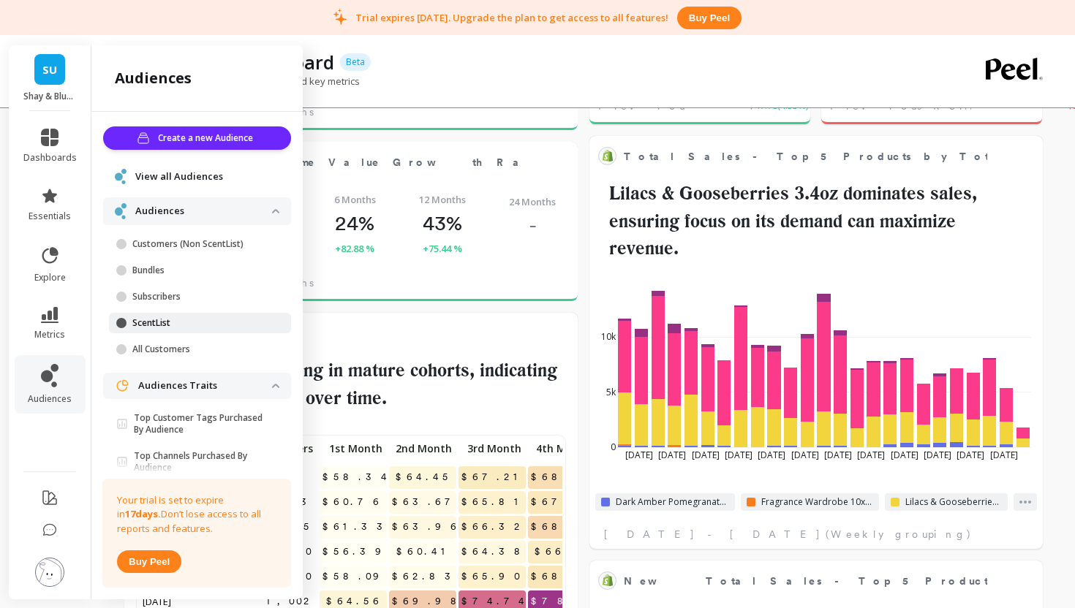
click at [126, 325] on span at bounding box center [121, 323] width 10 height 10
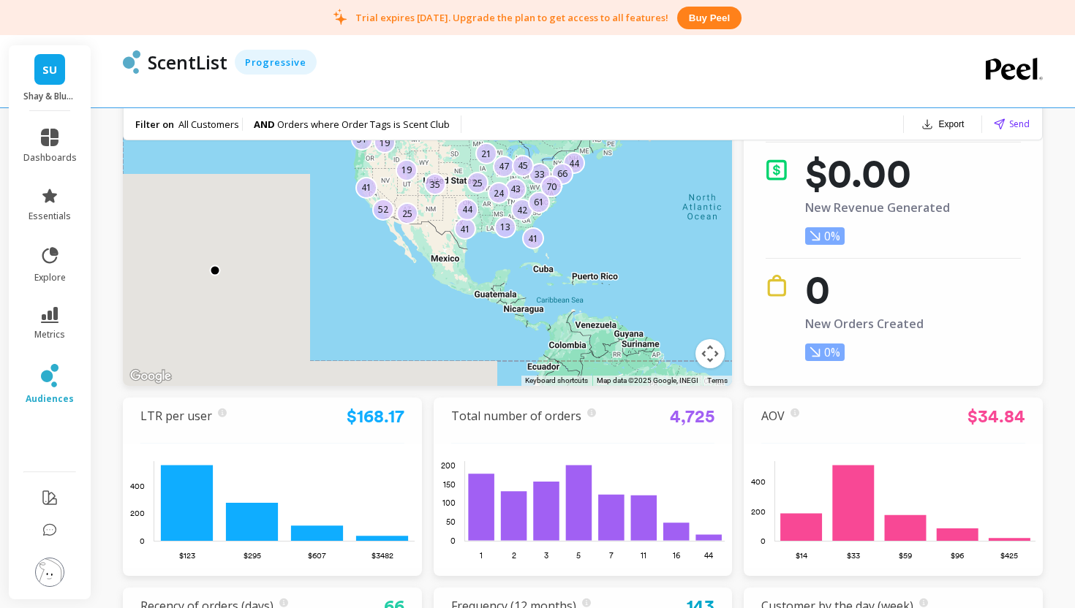
scroll to position [253, 0]
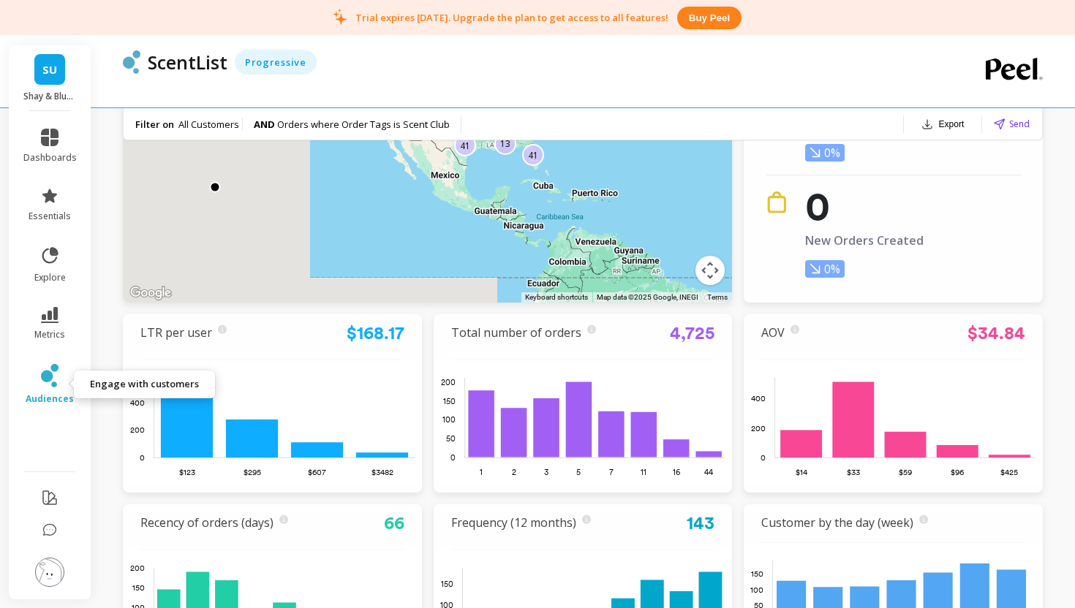
click at [50, 372] on icon at bounding box center [47, 377] width 12 height 12
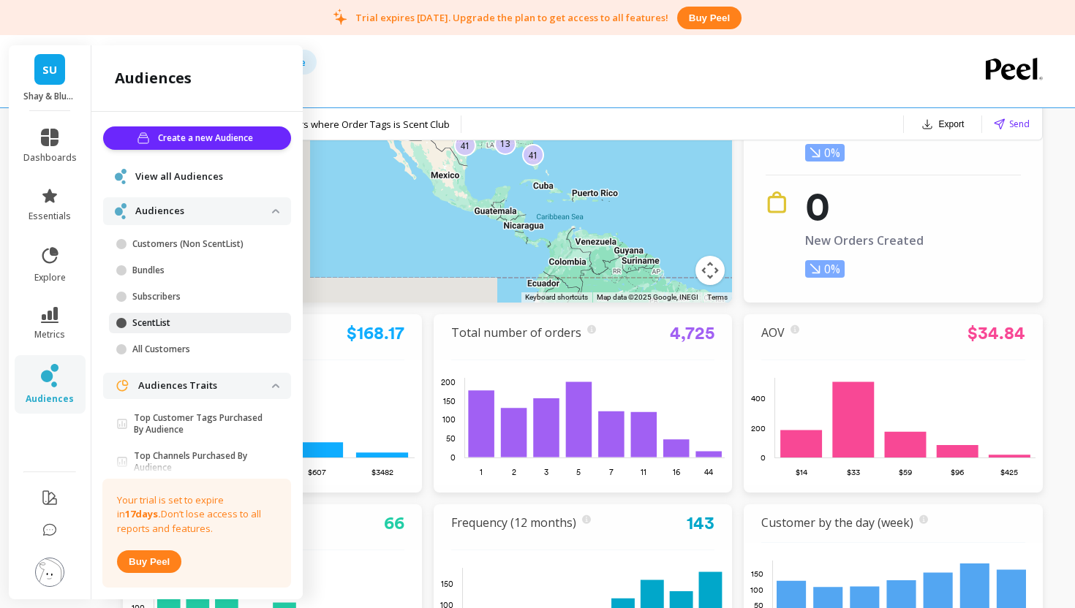
click at [142, 324] on p "ScentList" at bounding box center [202, 323] width 140 height 12
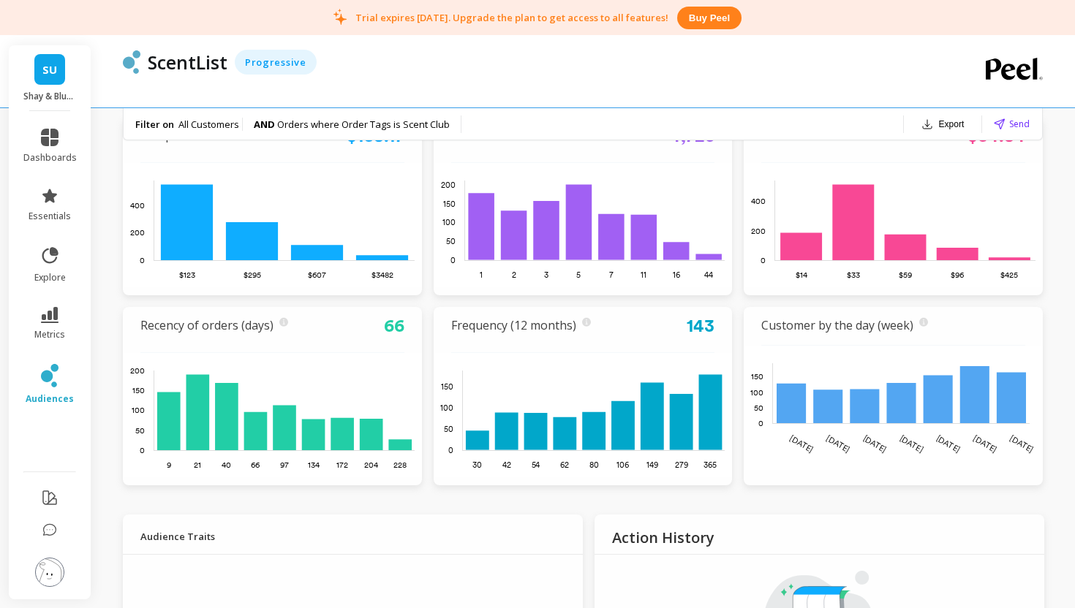
scroll to position [291, 0]
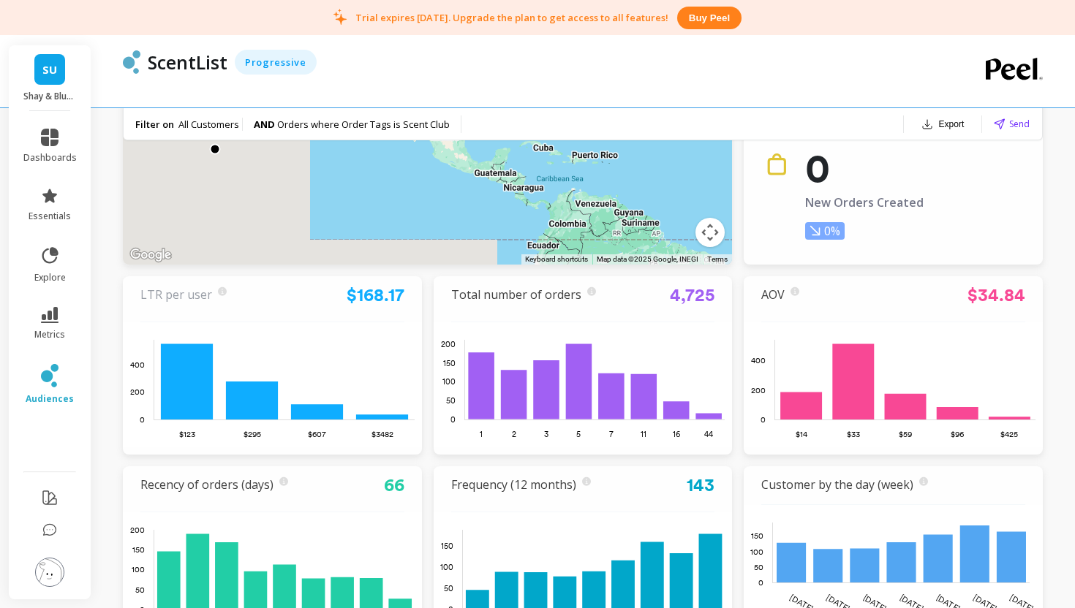
click at [165, 295] on link "LTR per user" at bounding box center [176, 295] width 72 height 16
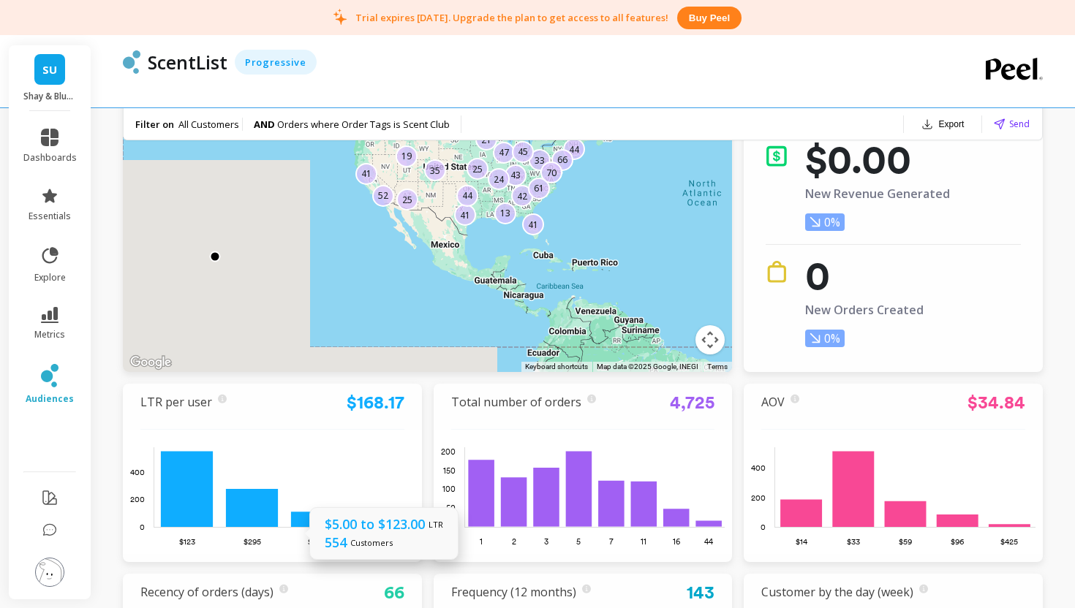
scroll to position [317, 0]
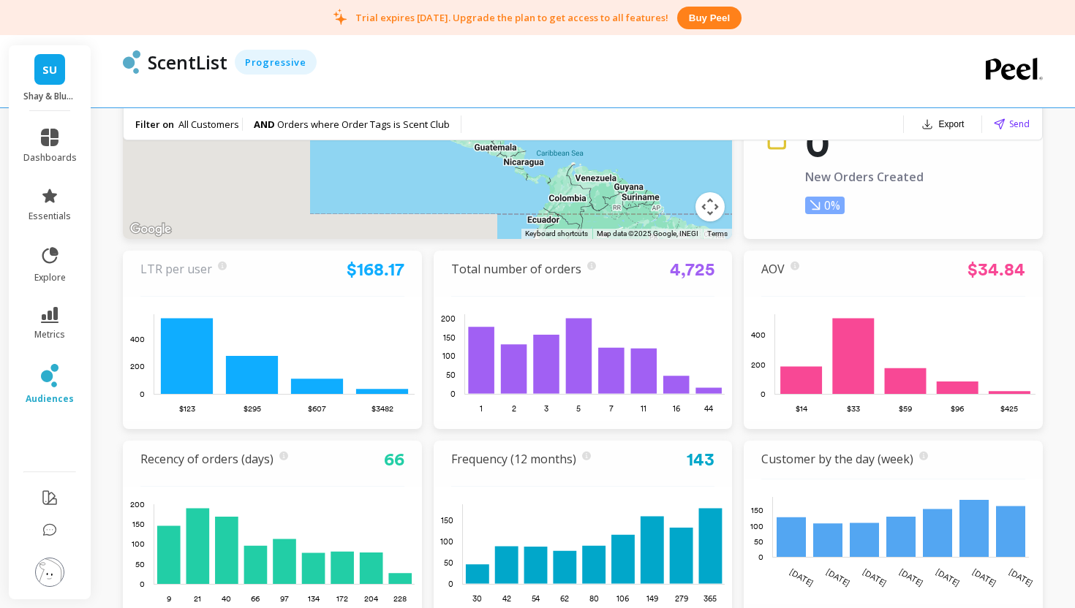
click at [165, 268] on link "LTR per user" at bounding box center [176, 269] width 72 height 16
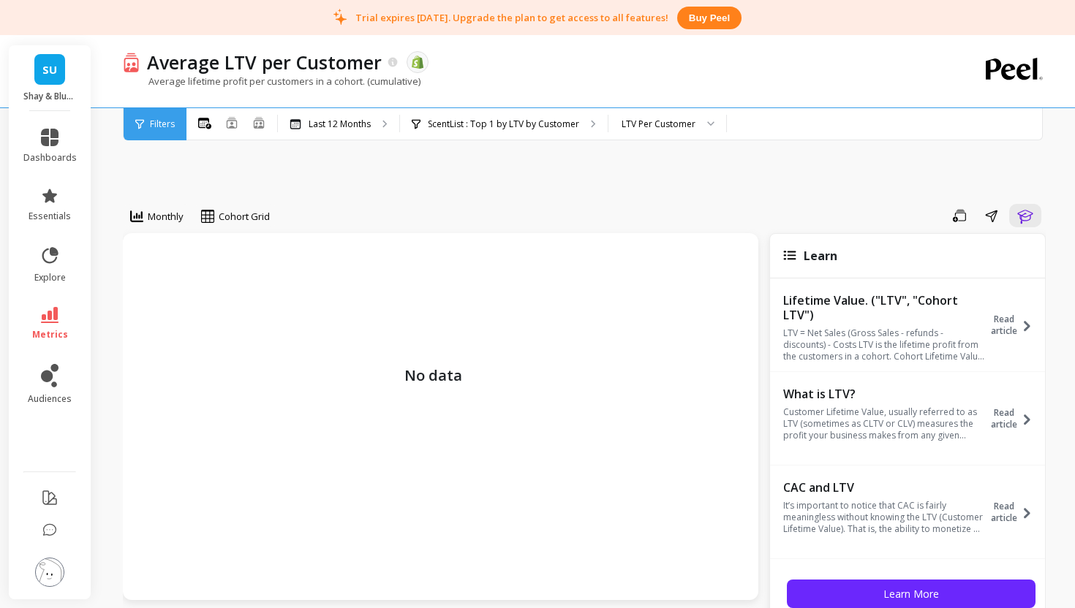
click at [404, 391] on p "No data" at bounding box center [433, 401] width 58 height 307
click at [355, 323] on div "No data" at bounding box center [441, 416] width 636 height 367
click at [152, 213] on span "Monthly" at bounding box center [166, 217] width 36 height 14
click at [298, 286] on div "No data" at bounding box center [441, 416] width 636 height 367
click at [157, 211] on span "Monthly" at bounding box center [166, 217] width 36 height 14
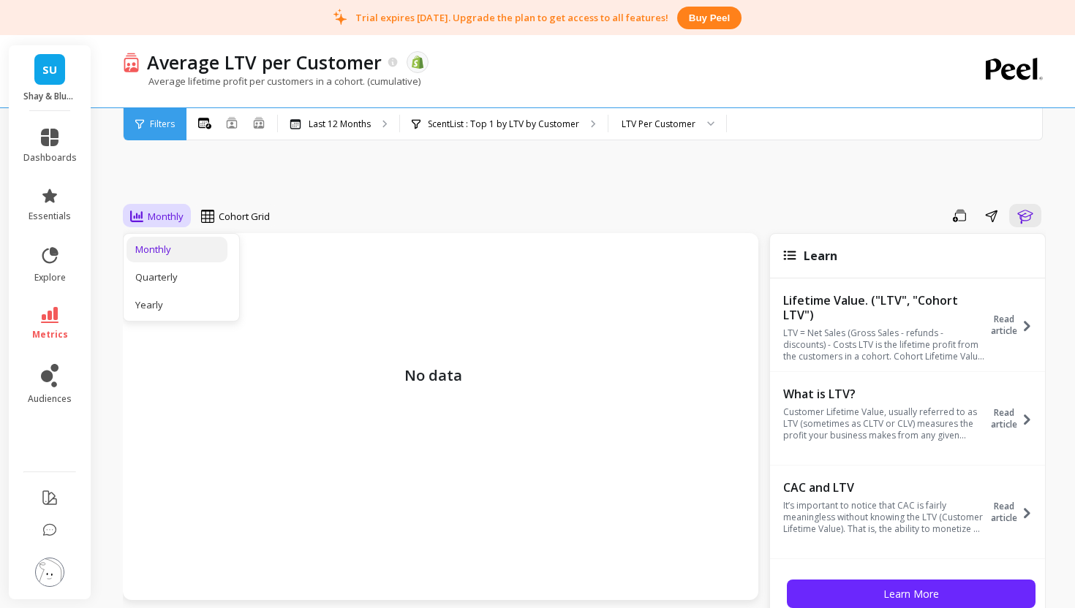
click at [159, 254] on div "Monthly" at bounding box center [176, 250] width 83 height 14
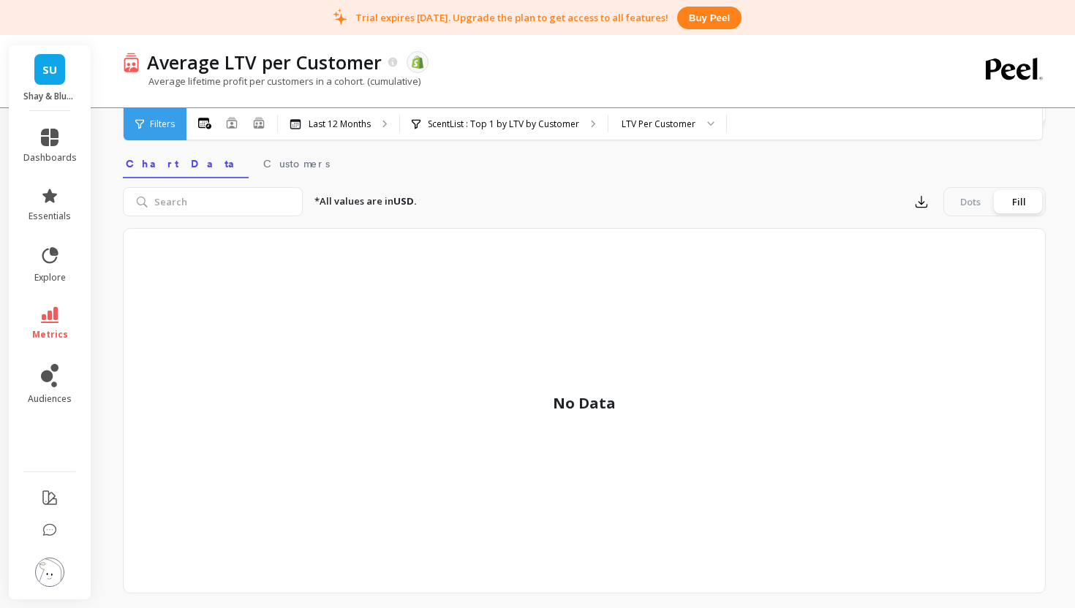
scroll to position [491, 0]
click at [572, 421] on div "No Data" at bounding box center [584, 419] width 923 height 366
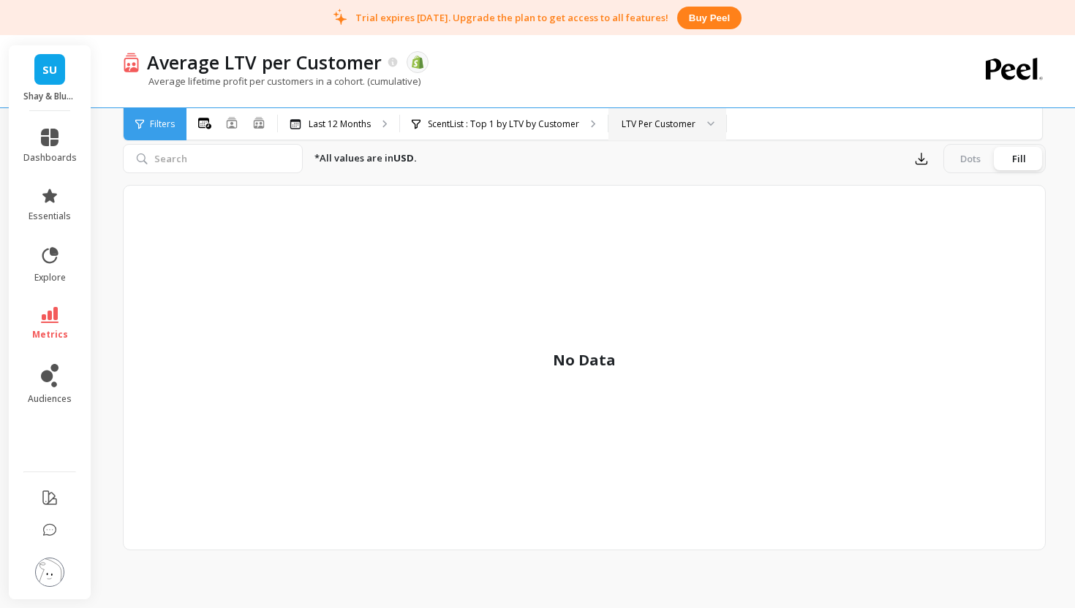
click at [660, 127] on div "LTV Per Customer" at bounding box center [659, 124] width 74 height 14
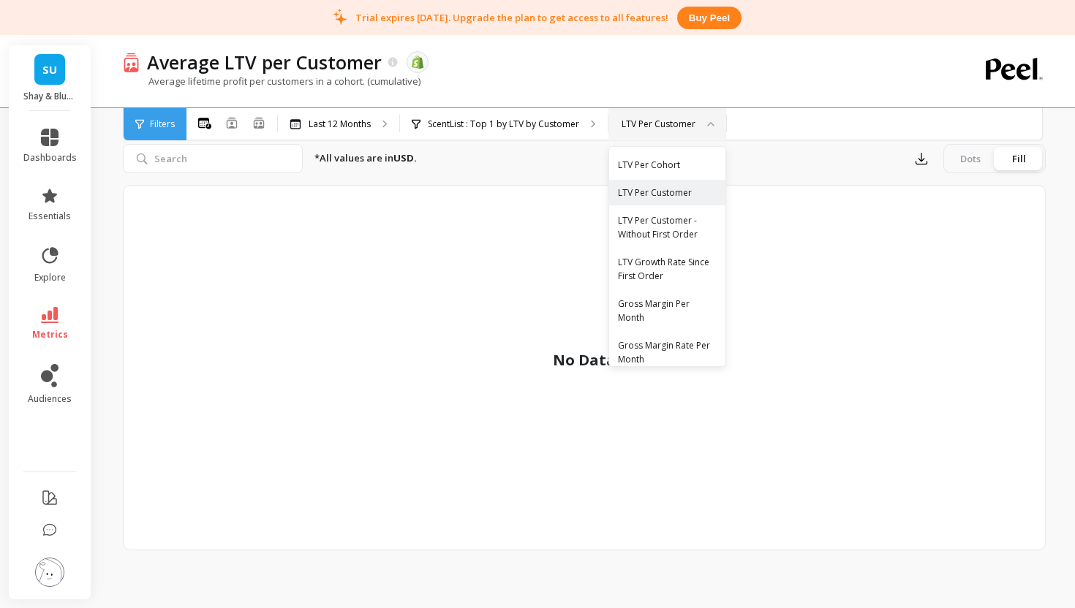
click at [660, 127] on div "LTV Per Customer" at bounding box center [659, 124] width 74 height 14
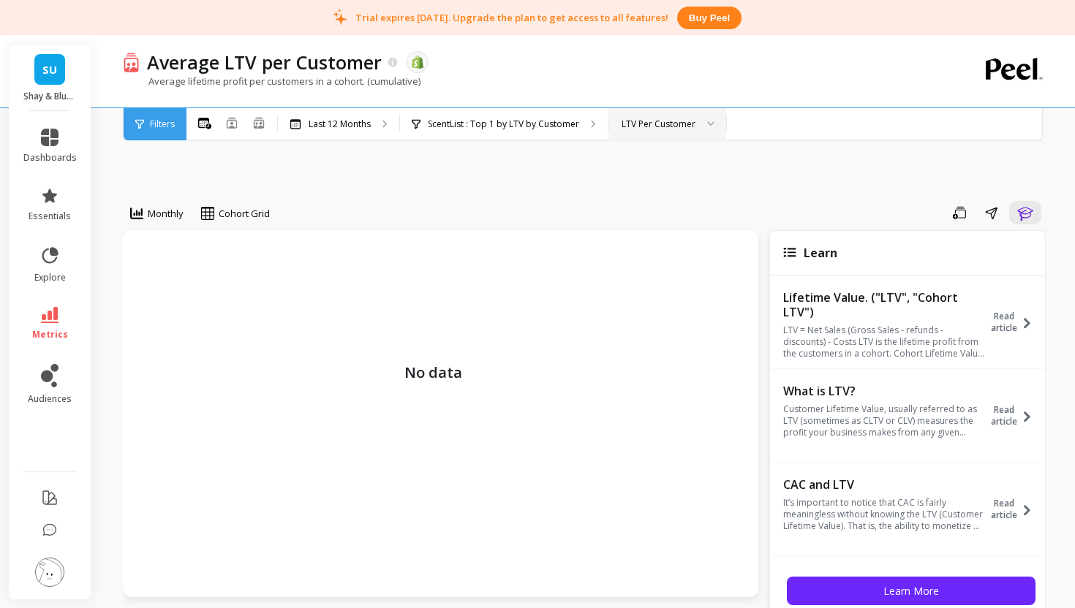
scroll to position [0, 0]
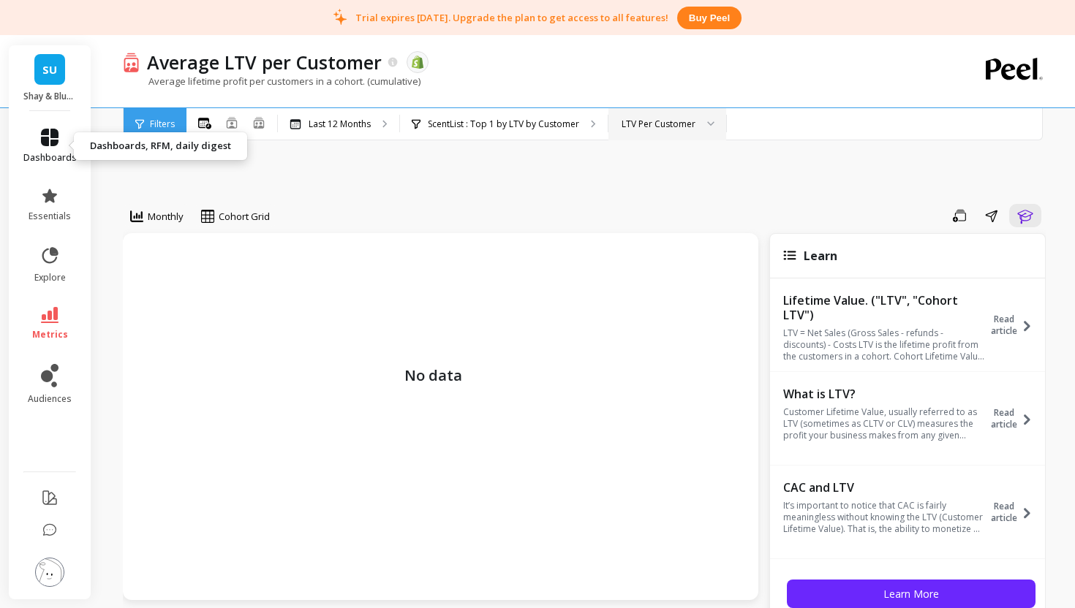
click at [48, 133] on icon at bounding box center [50, 138] width 18 height 18
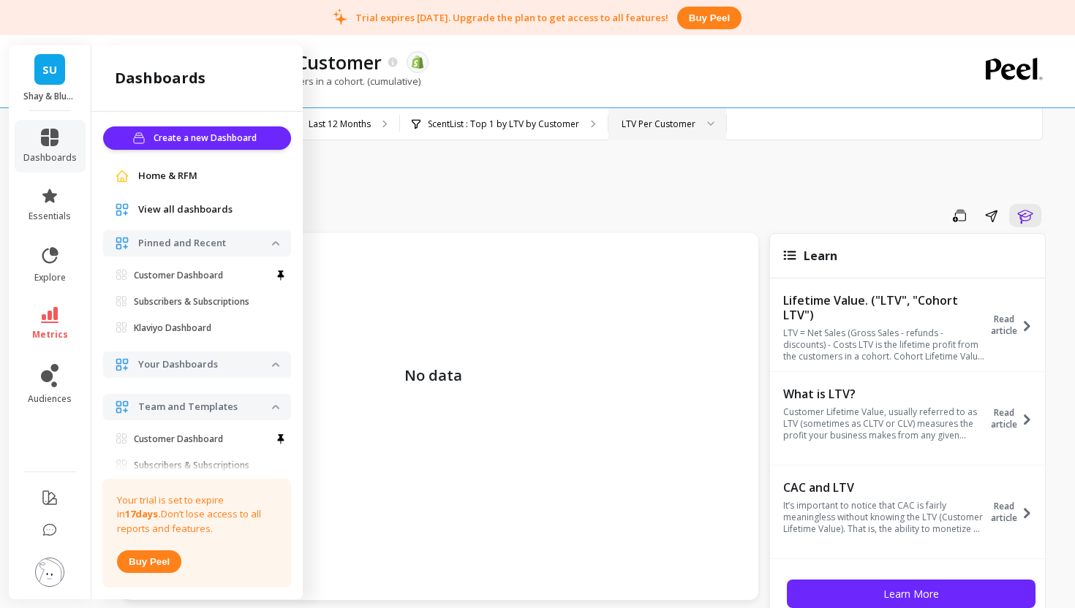
click at [170, 178] on span "Home & RFM" at bounding box center [167, 176] width 59 height 15
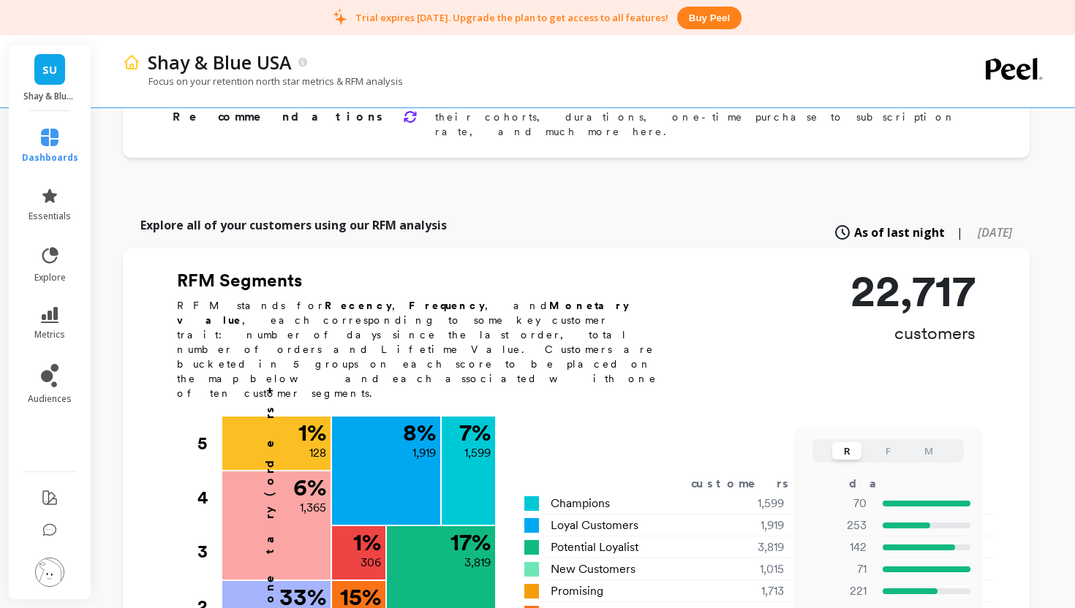
scroll to position [329, 0]
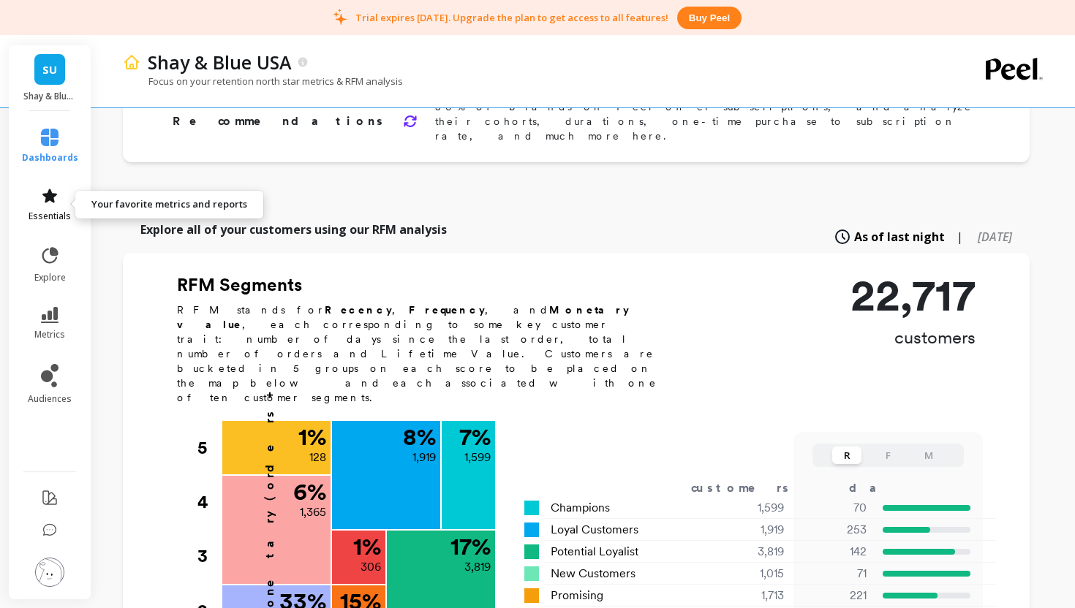
click at [43, 200] on icon at bounding box center [50, 196] width 18 height 18
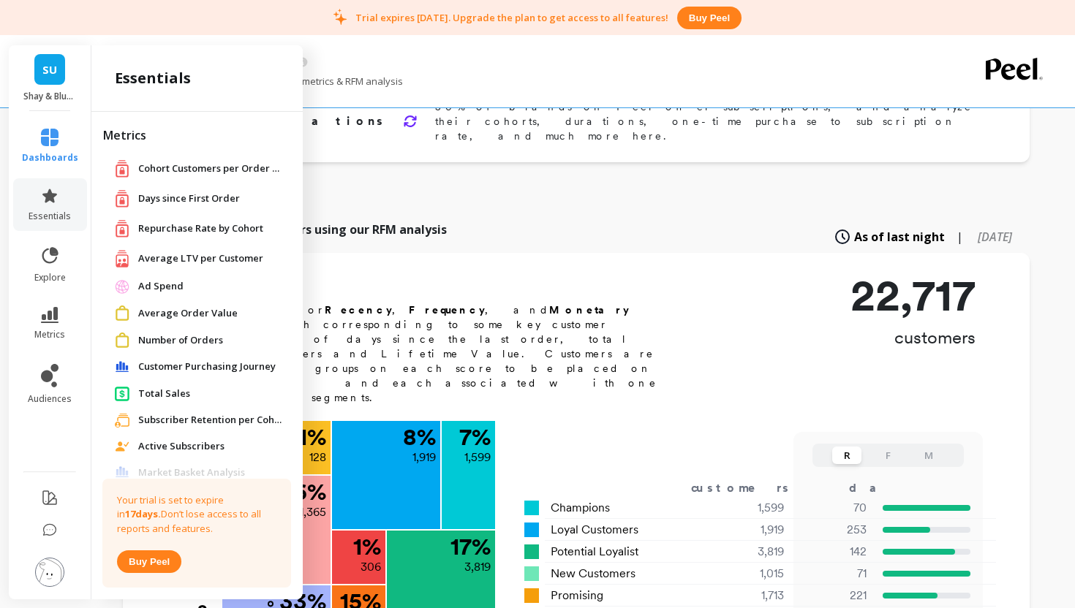
click at [232, 257] on span "Average LTV per Customer" at bounding box center [200, 259] width 125 height 15
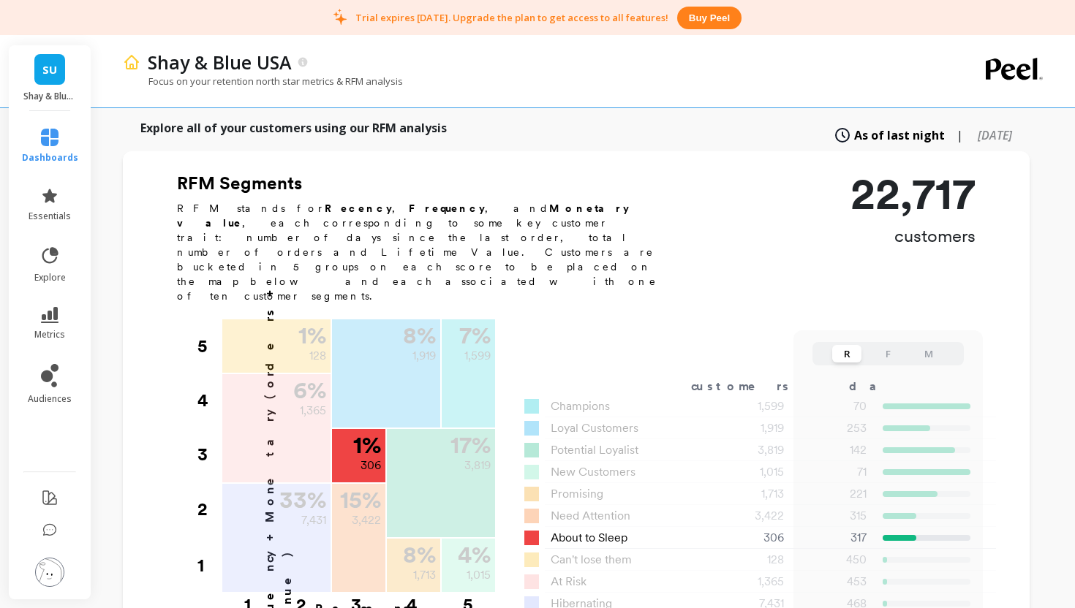
scroll to position [547, 0]
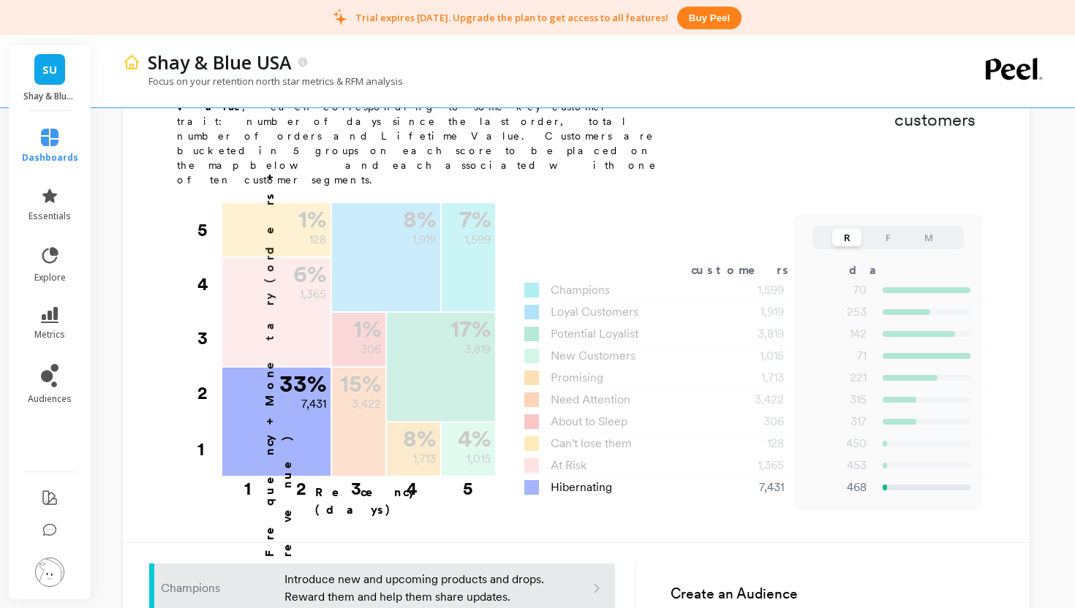
click at [576, 479] on span "Hibernating" at bounding box center [581, 488] width 61 height 18
click at [528, 480] on div at bounding box center [531, 487] width 15 height 15
click at [772, 479] on div "7,431" at bounding box center [750, 488] width 105 height 18
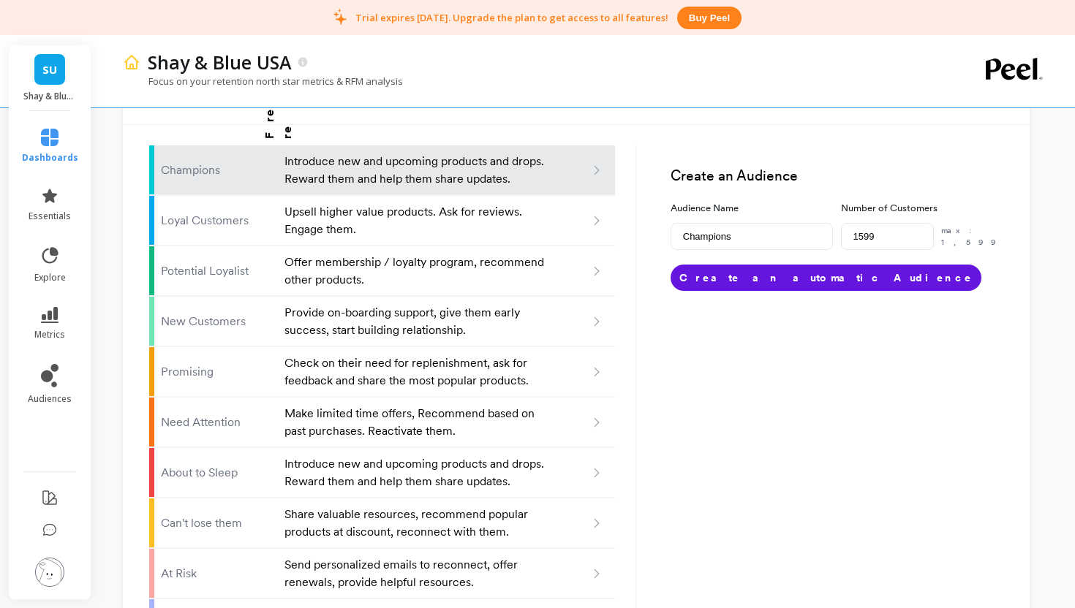
scroll to position [987, 0]
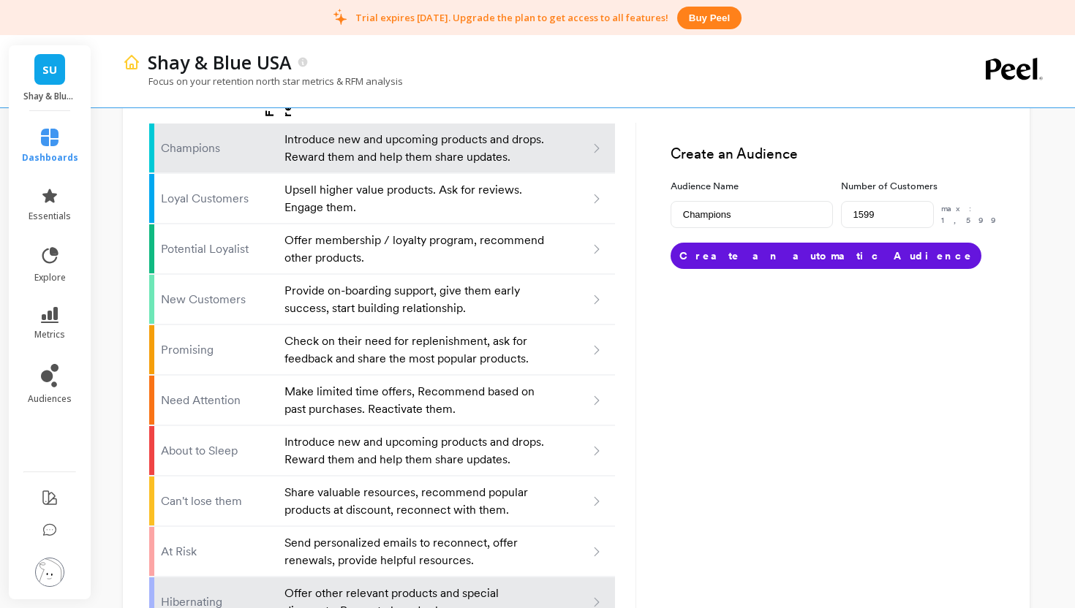
click at [472, 585] on p "Offer other relevant products and special discounts. Recreate brand value." at bounding box center [415, 602] width 263 height 35
type input "Hibernating"
type input "7431"
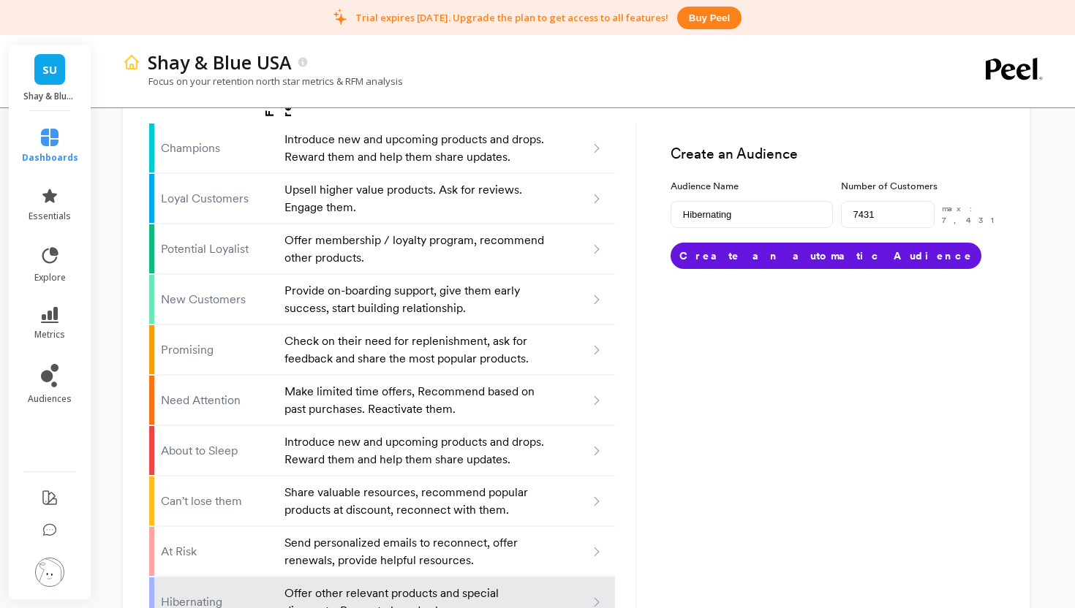
click at [600, 596] on icon at bounding box center [596, 602] width 13 height 13
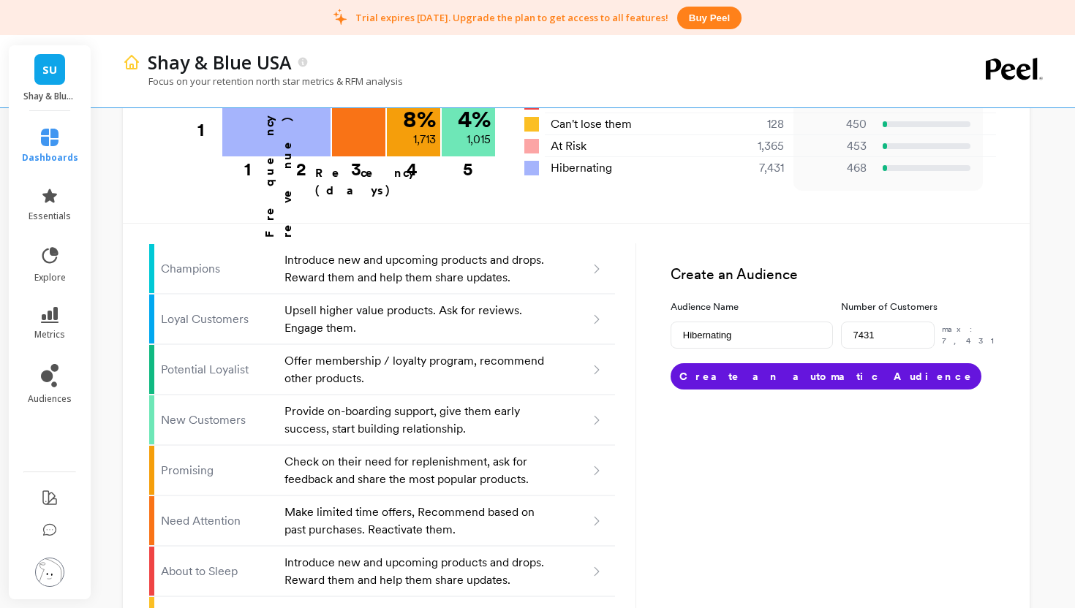
scroll to position [729, 0]
